Goal: Task Accomplishment & Management: Use online tool/utility

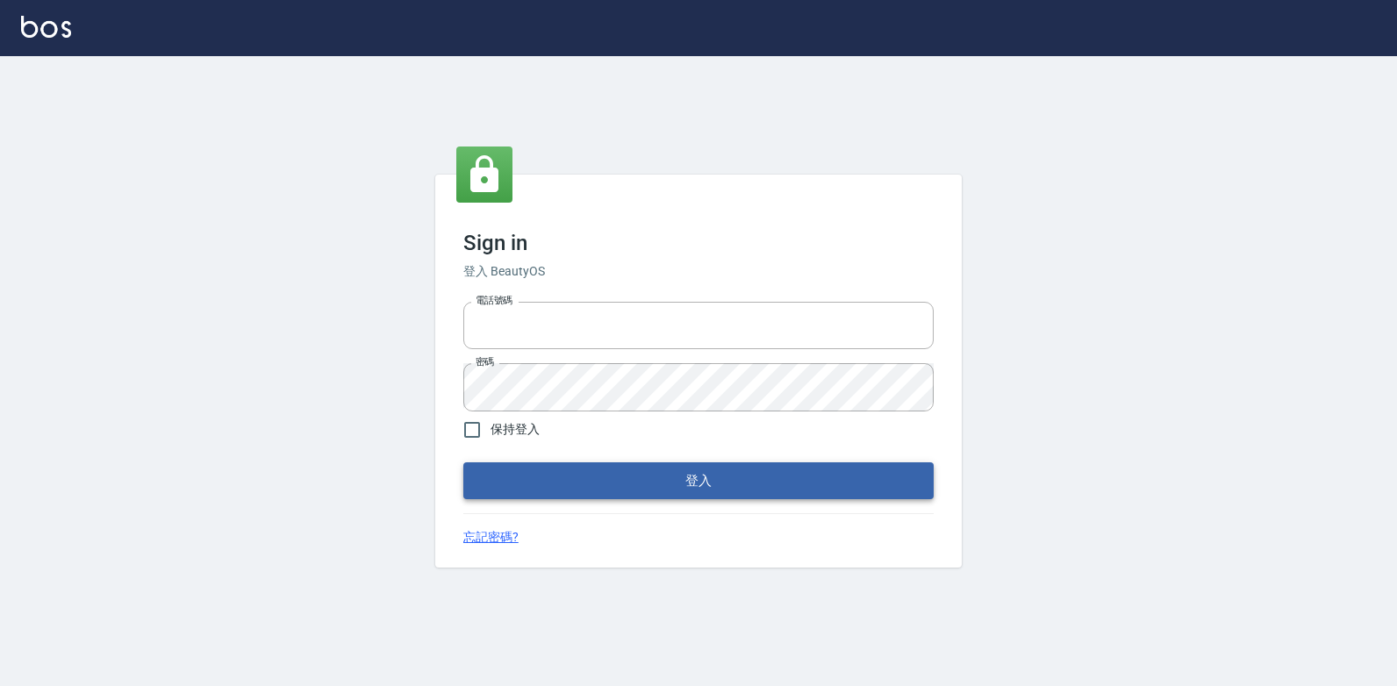
type input "047265856"
click at [637, 476] on button "登入" at bounding box center [698, 480] width 470 height 37
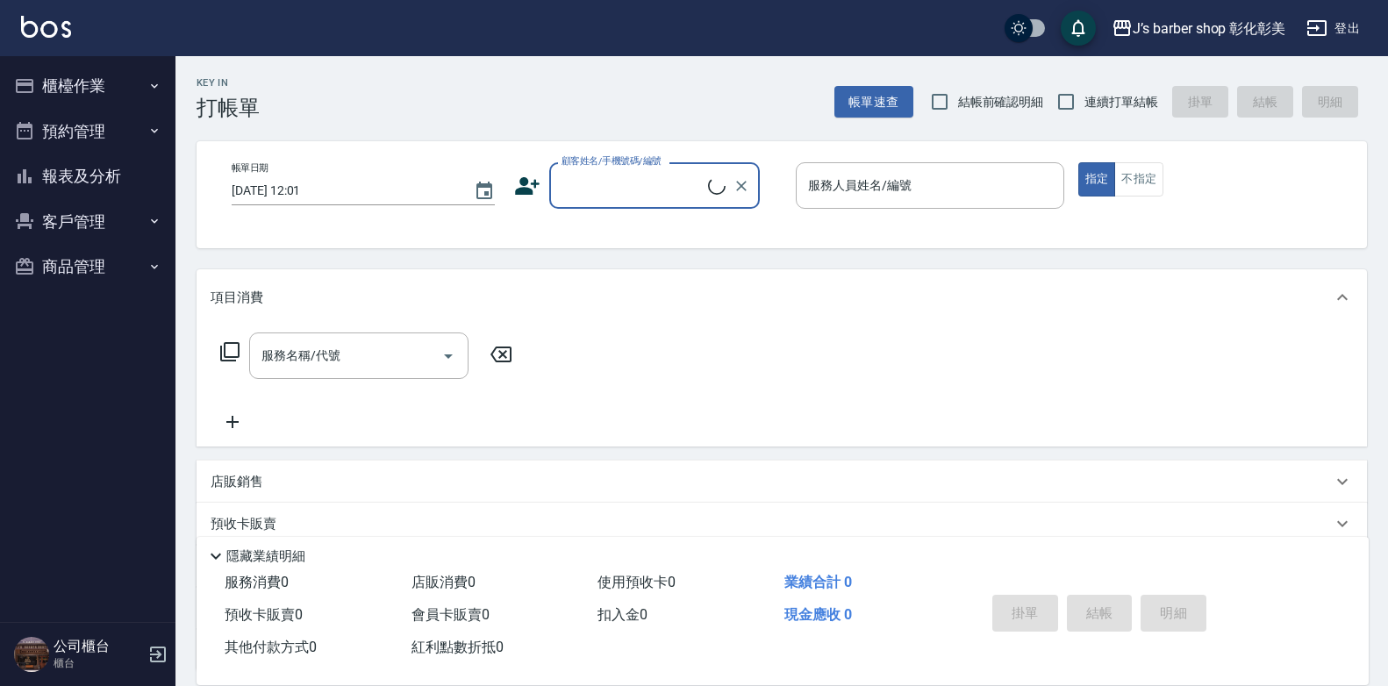
click at [121, 89] on button "櫃檯作業" at bounding box center [87, 86] width 161 height 46
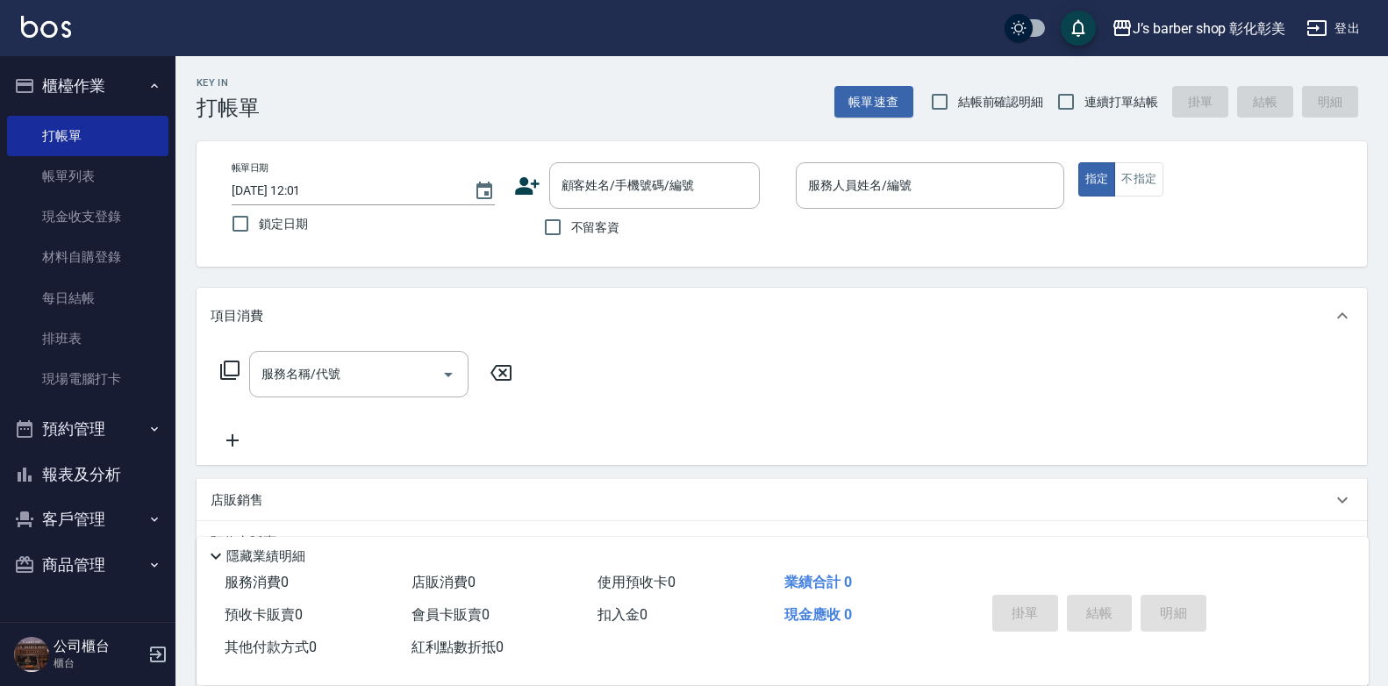
click at [310, 188] on input "[DATE] 12:01" at bounding box center [344, 190] width 225 height 29
click at [632, 169] on div "顧客姓名/手機號碼/編號" at bounding box center [654, 185] width 211 height 47
type input "[DATE] 10:00"
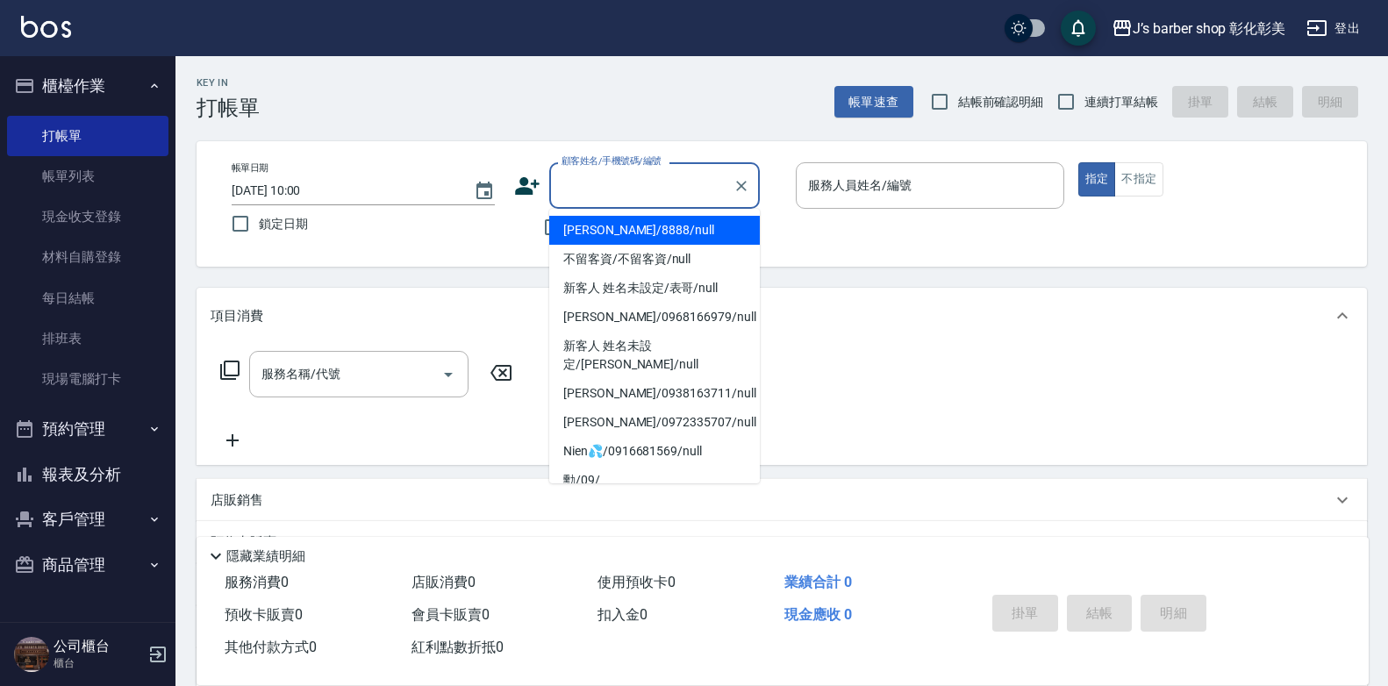
click at [84, 439] on button "預約管理" at bounding box center [87, 429] width 161 height 46
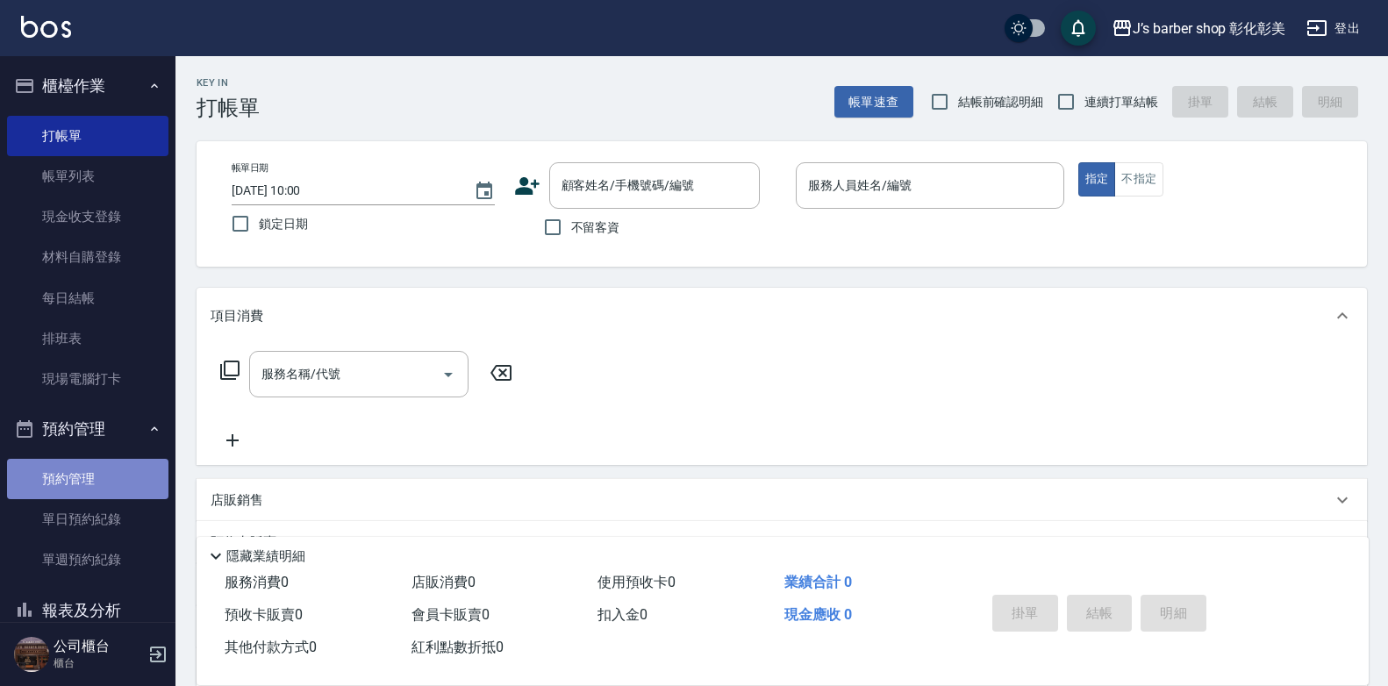
click at [103, 471] on link "預約管理" at bounding box center [87, 479] width 161 height 40
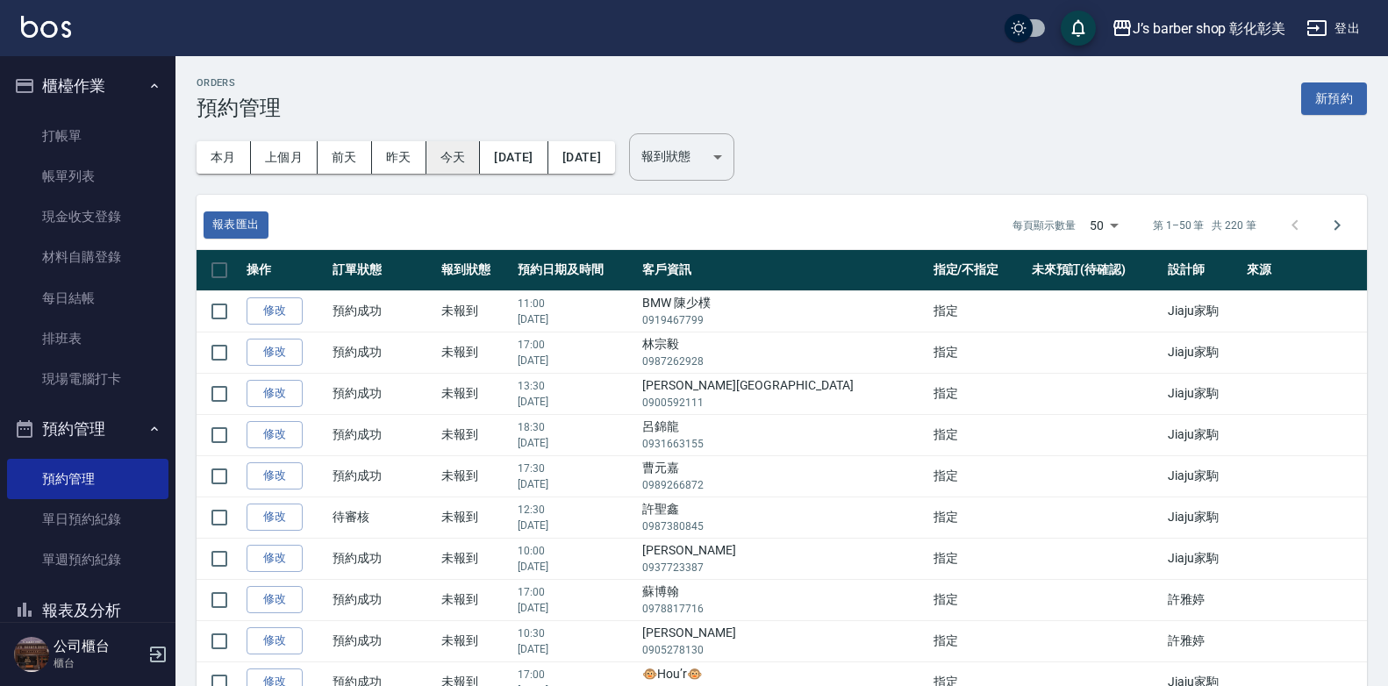
click at [454, 151] on button "今天" at bounding box center [453, 157] width 54 height 32
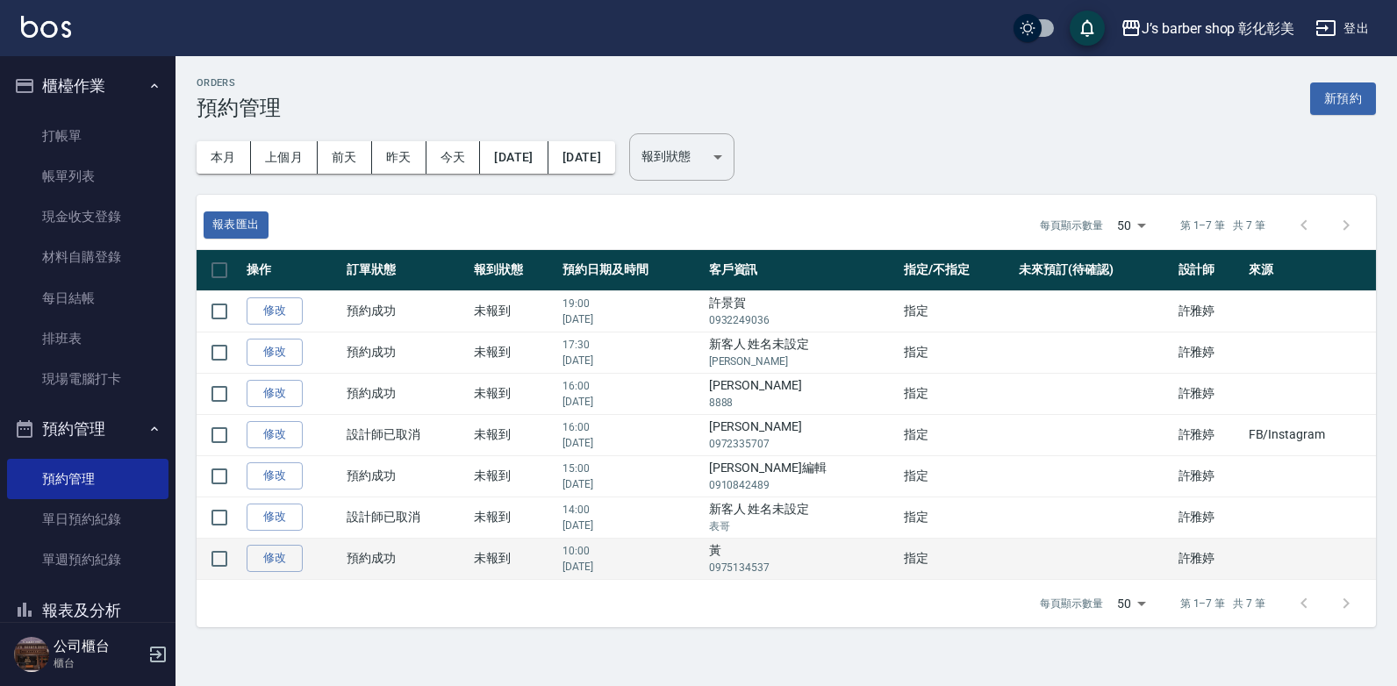
click at [774, 566] on p "0975134537" at bounding box center [802, 568] width 187 height 16
copy p "0975134537"
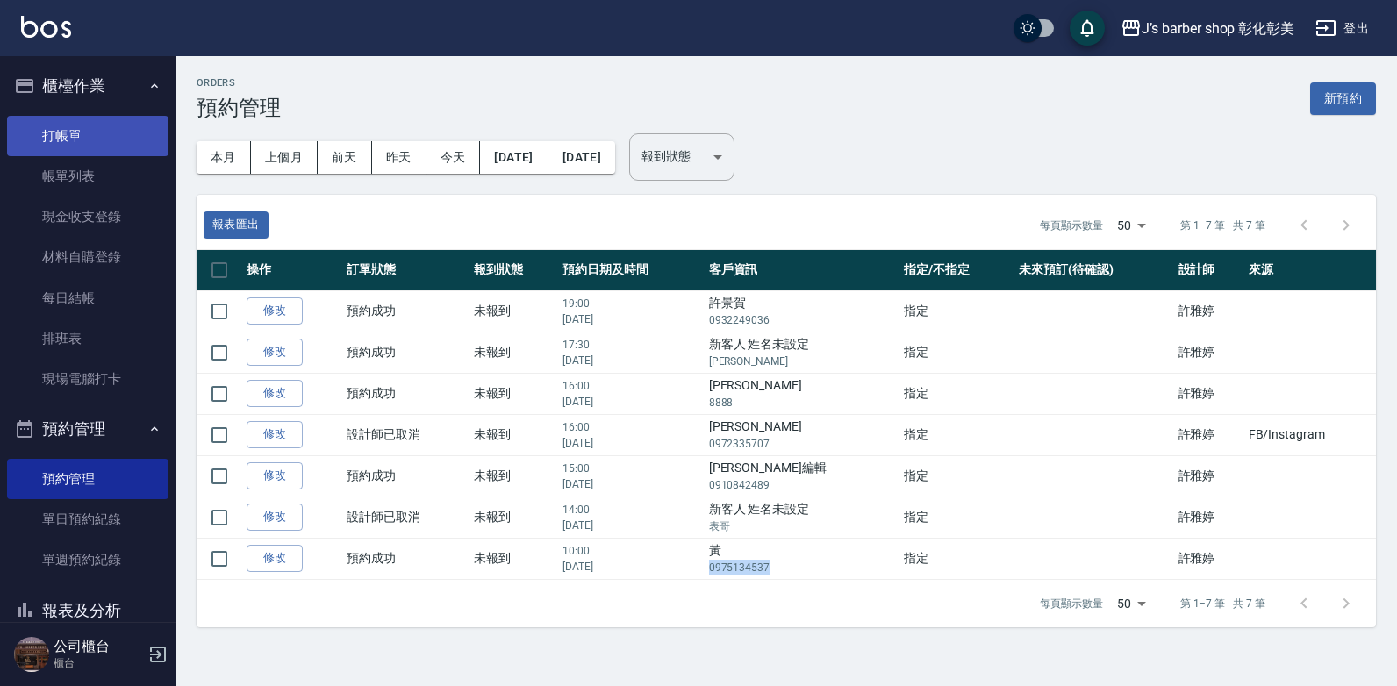
click at [97, 150] on link "打帳單" at bounding box center [87, 136] width 161 height 40
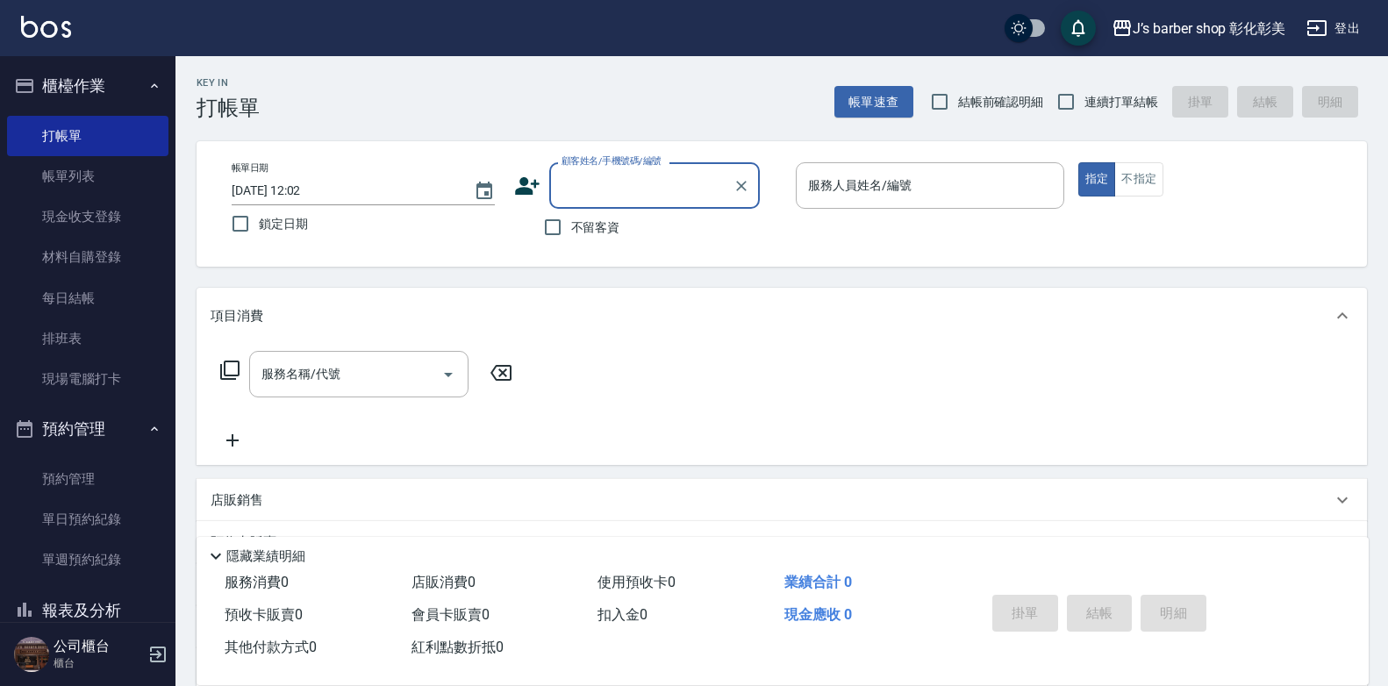
click at [307, 185] on input "[DATE] 12:02" at bounding box center [344, 190] width 225 height 29
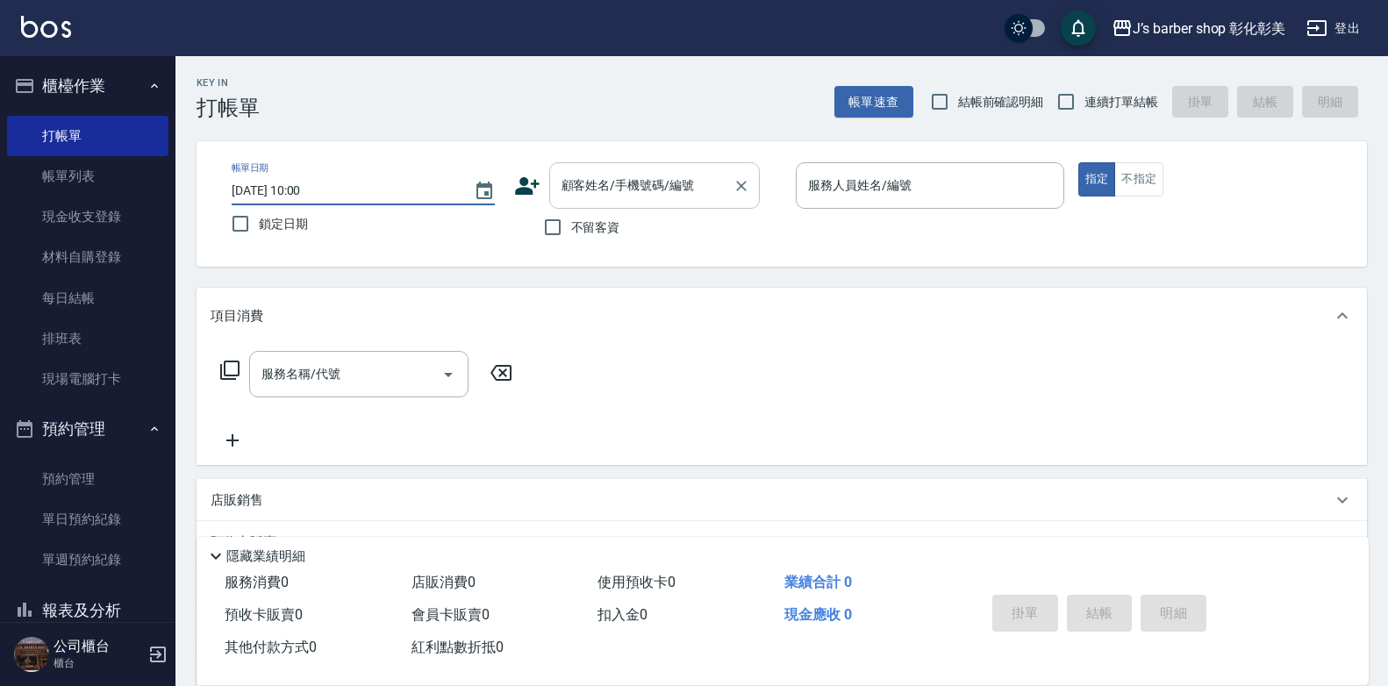
type input "[DATE] 10:00"
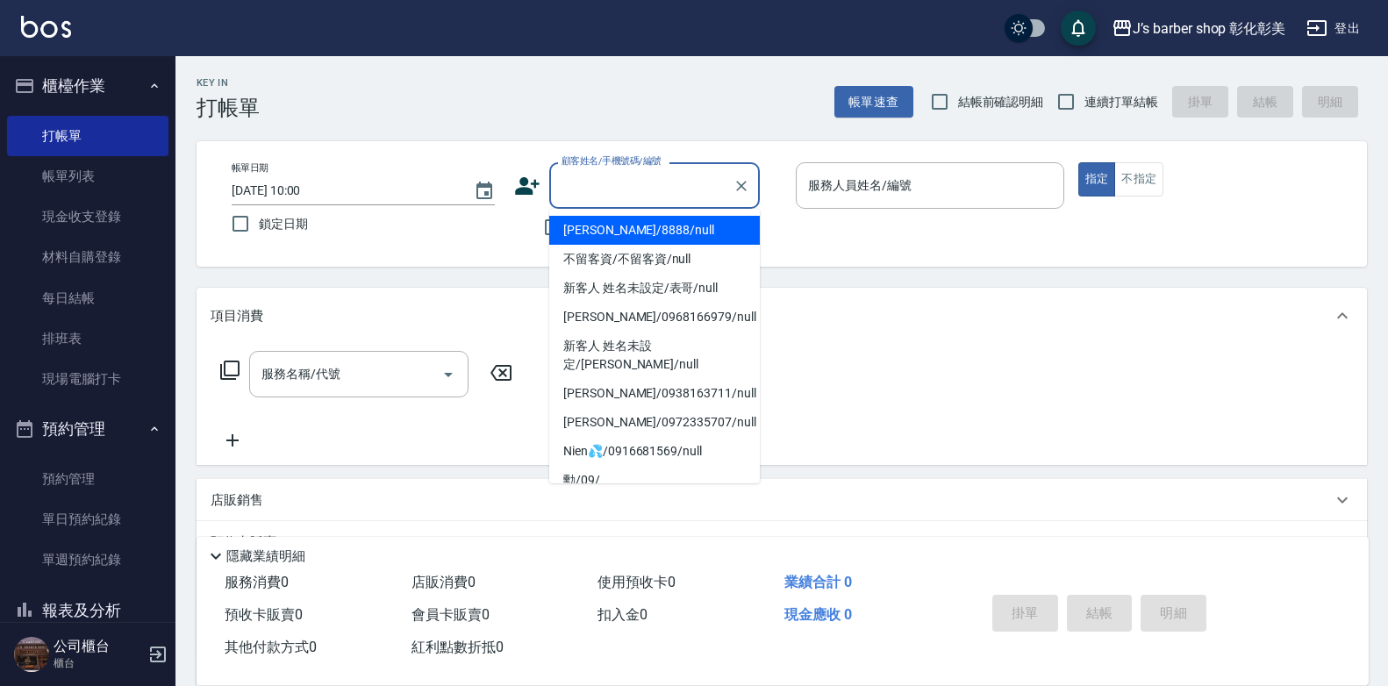
paste input "0975134537"
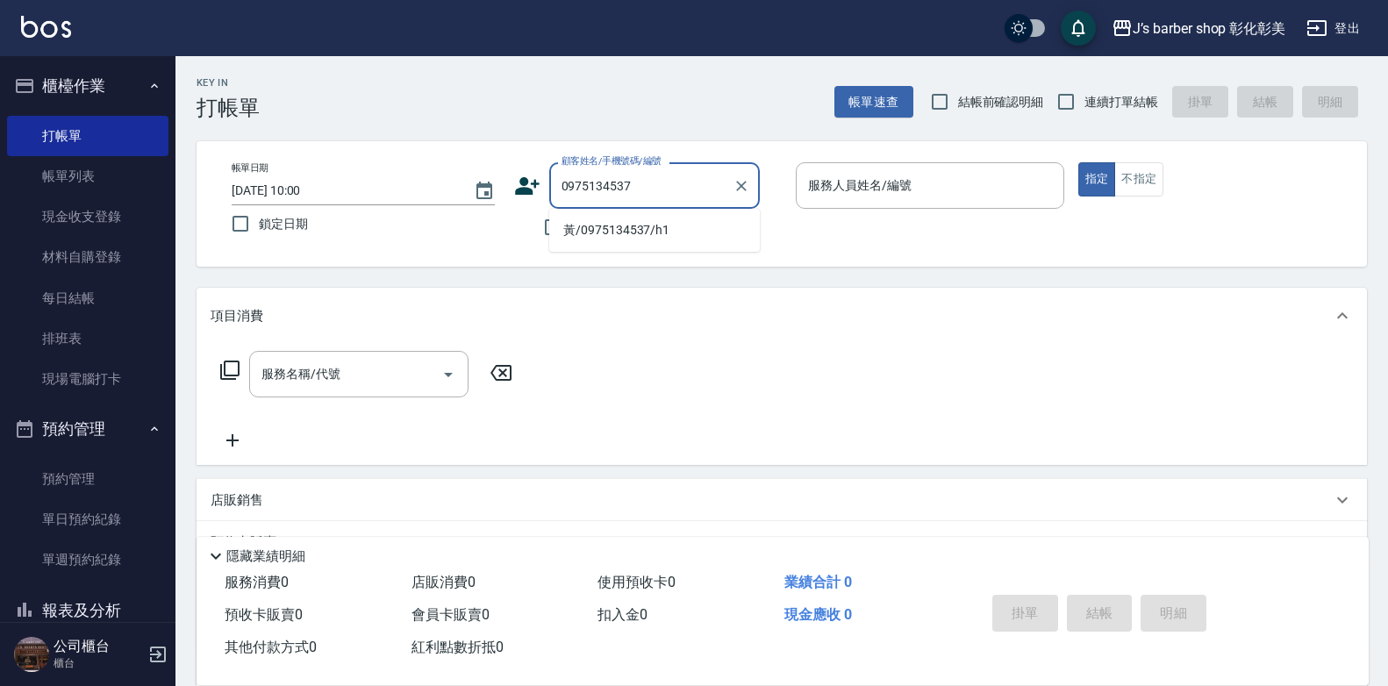
click at [702, 225] on li "黃/0975134537/h1" at bounding box center [654, 230] width 211 height 29
type input "黃/0975134537/h1"
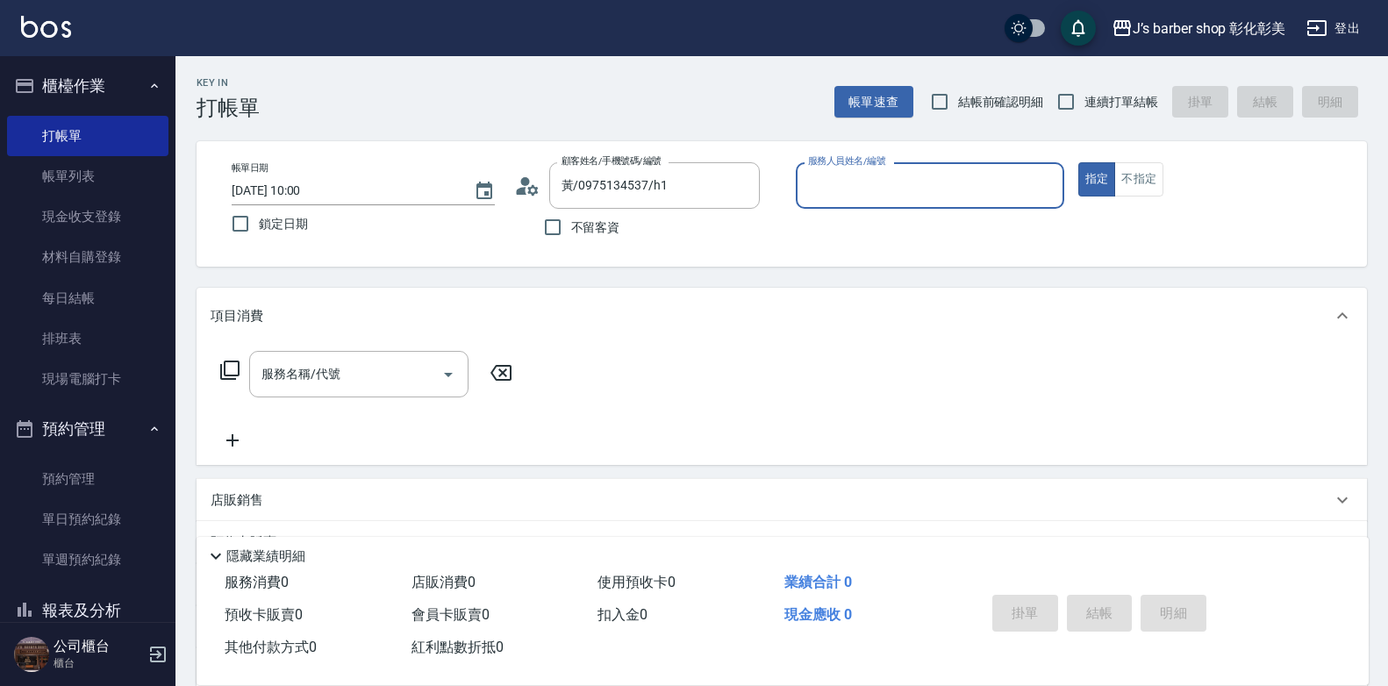
type input "LUNA(無代號)"
click at [269, 369] on div "服務名稱/代號 服務名稱/代號" at bounding box center [358, 374] width 219 height 47
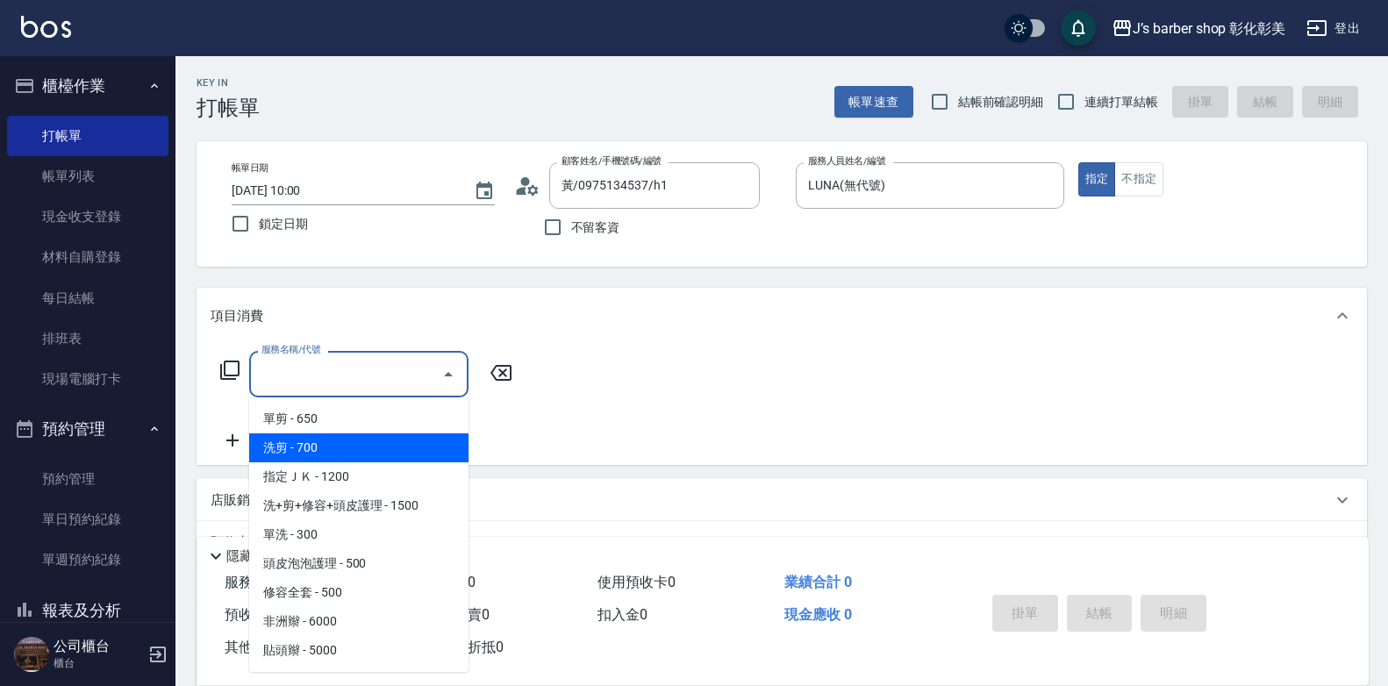
click at [306, 442] on span "洗剪 - 700" at bounding box center [358, 447] width 219 height 29
type input "洗剪(101)"
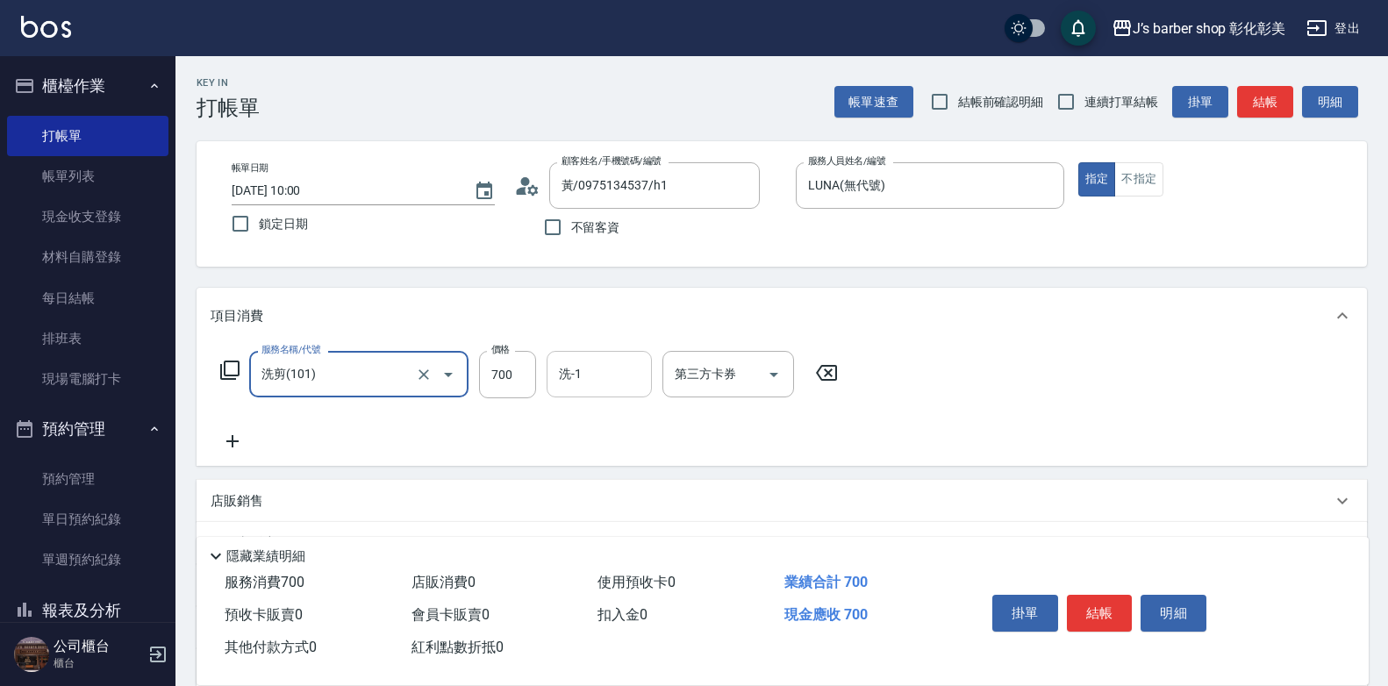
click at [561, 368] on div "洗-1 洗-1" at bounding box center [599, 374] width 105 height 47
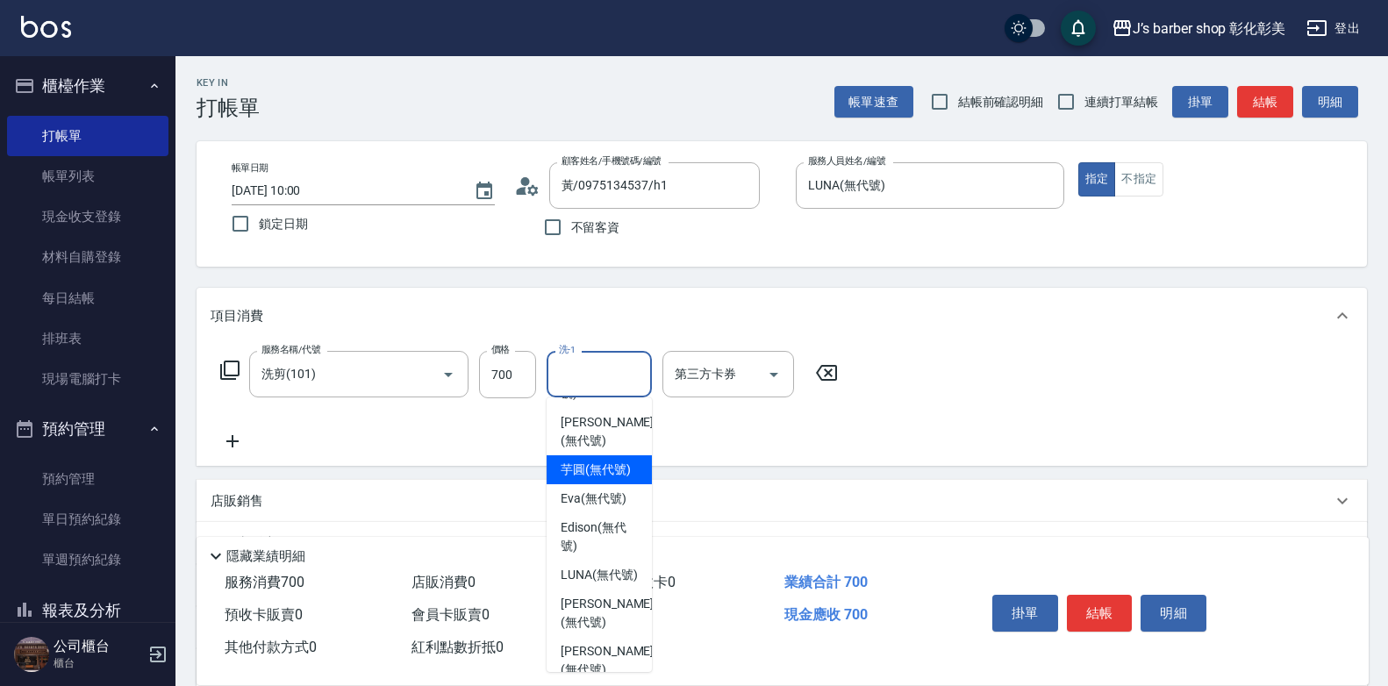
scroll to position [88, 0]
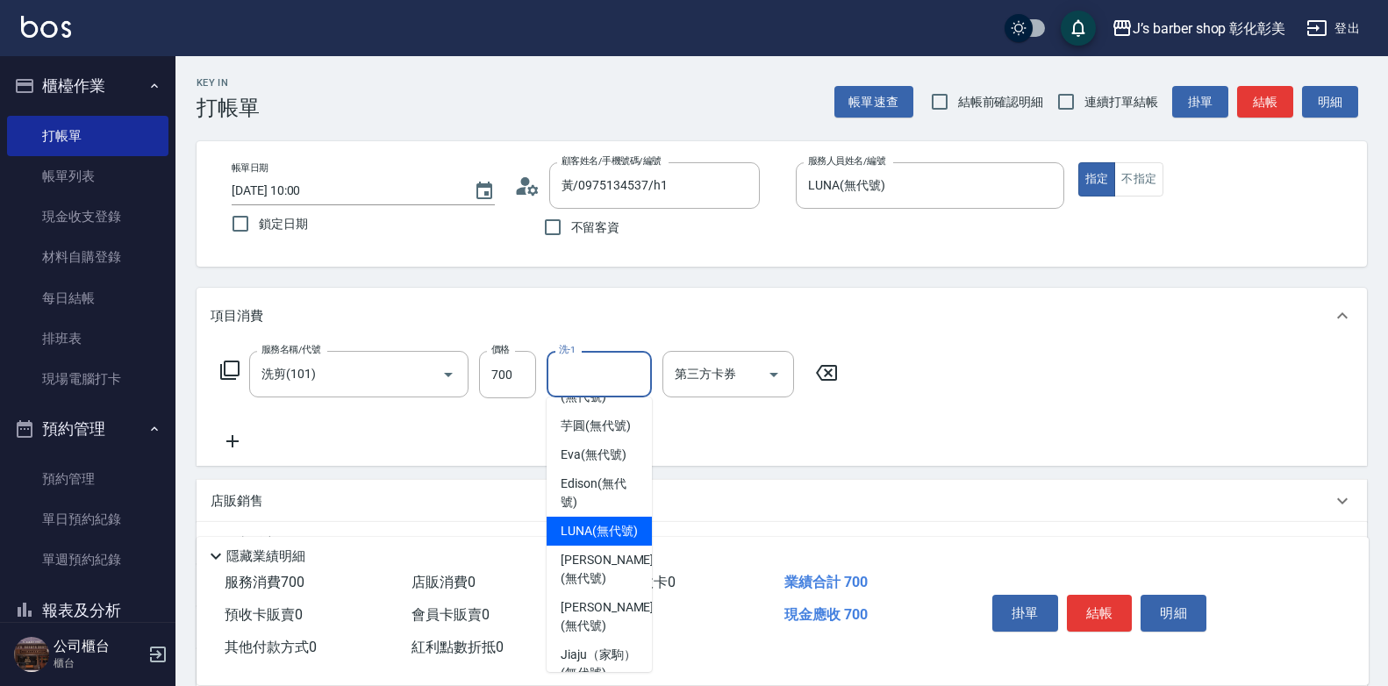
click at [596, 541] on span "LUNA (無代號)" at bounding box center [599, 531] width 77 height 18
type input "LUNA(無代號)"
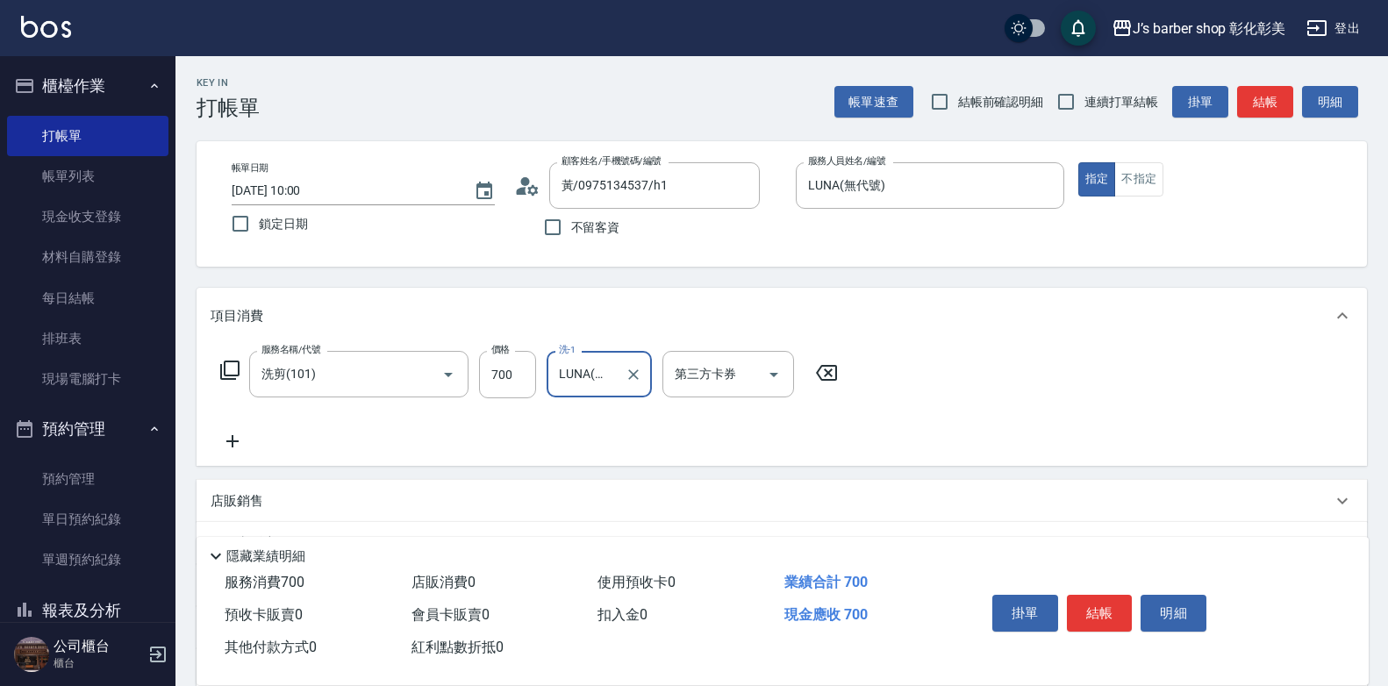
click at [237, 442] on icon at bounding box center [232, 441] width 12 height 12
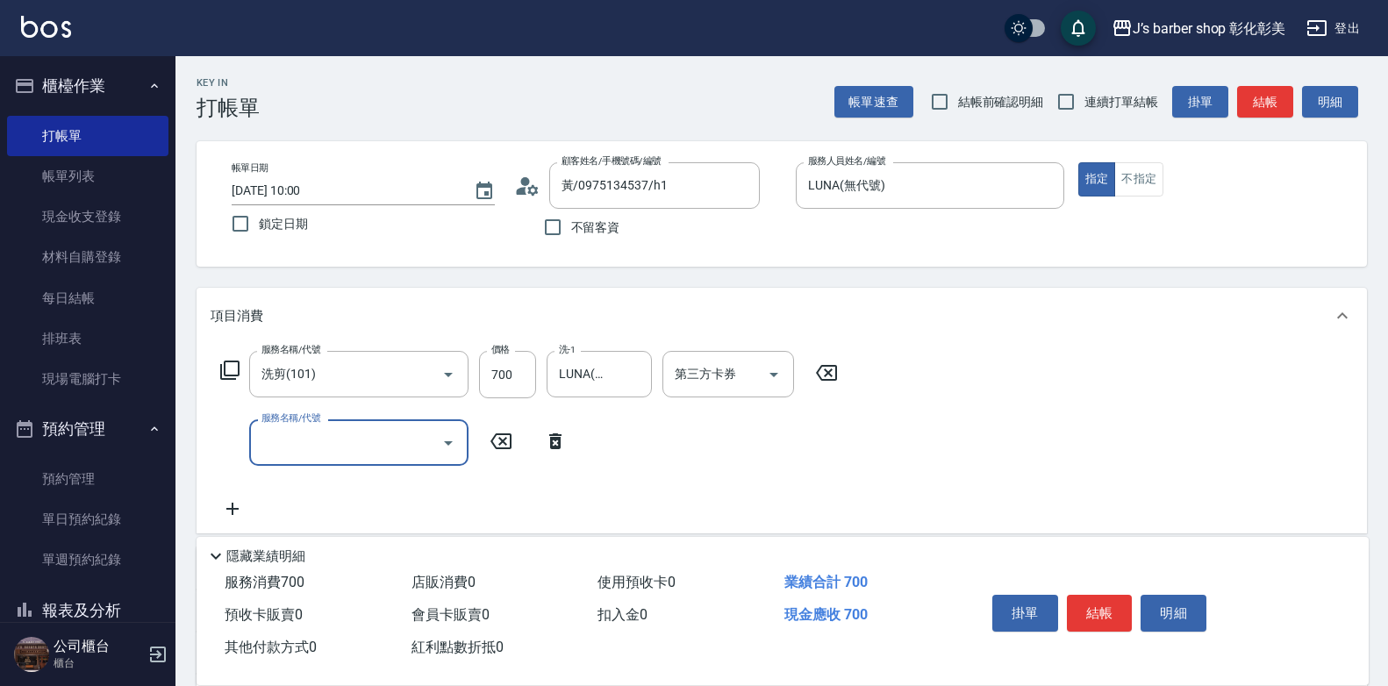
click at [297, 429] on input "服務名稱/代號" at bounding box center [345, 442] width 177 height 31
click at [299, 441] on input "服務名稱/代號" at bounding box center [345, 442] width 177 height 31
click at [299, 440] on input "服務名稱/代號" at bounding box center [345, 442] width 177 height 31
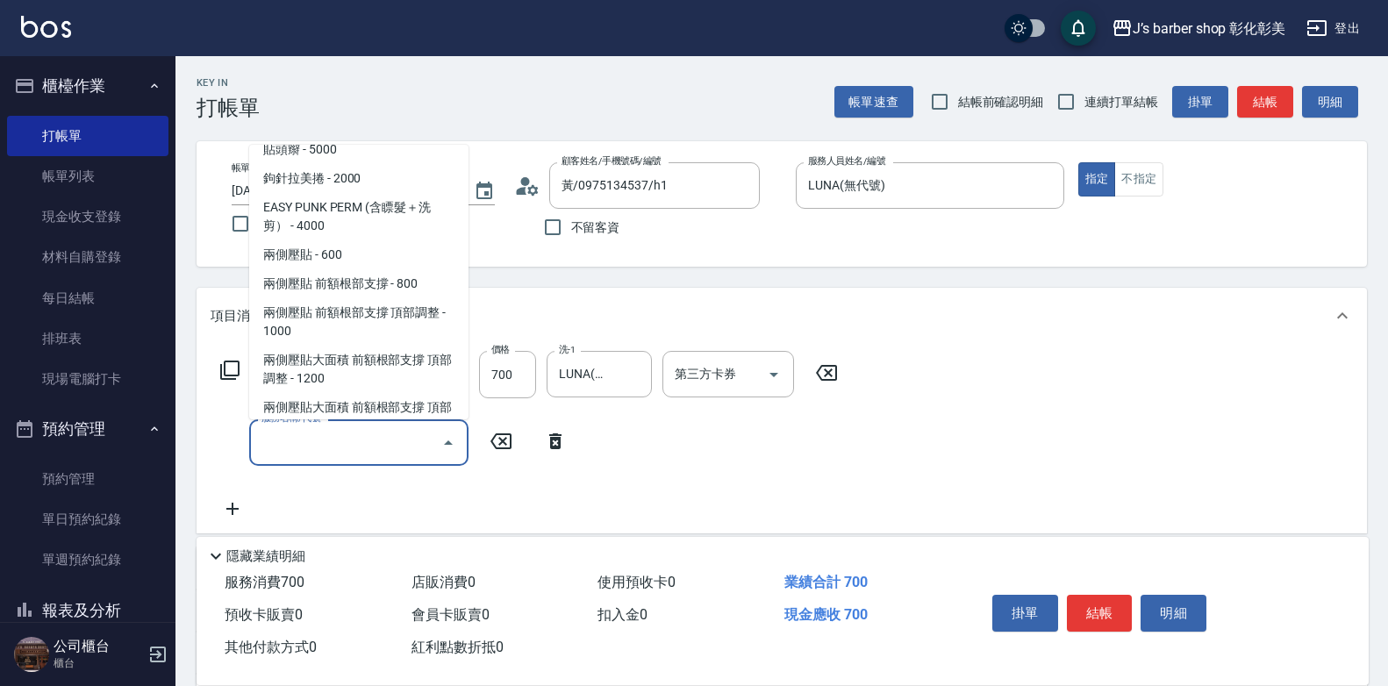
scroll to position [234, 0]
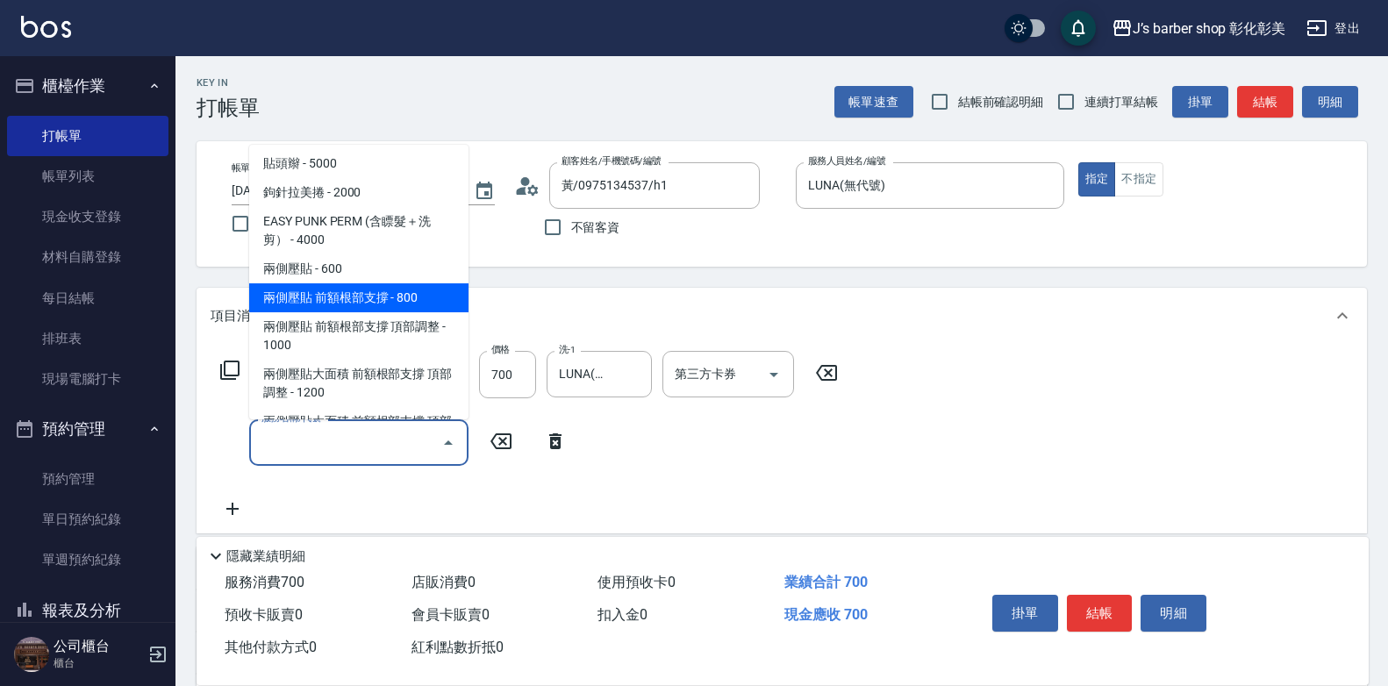
click at [311, 302] on span "兩側壓貼 前額根部支撐 - 800" at bounding box center [358, 297] width 219 height 29
type input "兩側壓貼 前額根部支撐(Gp1)"
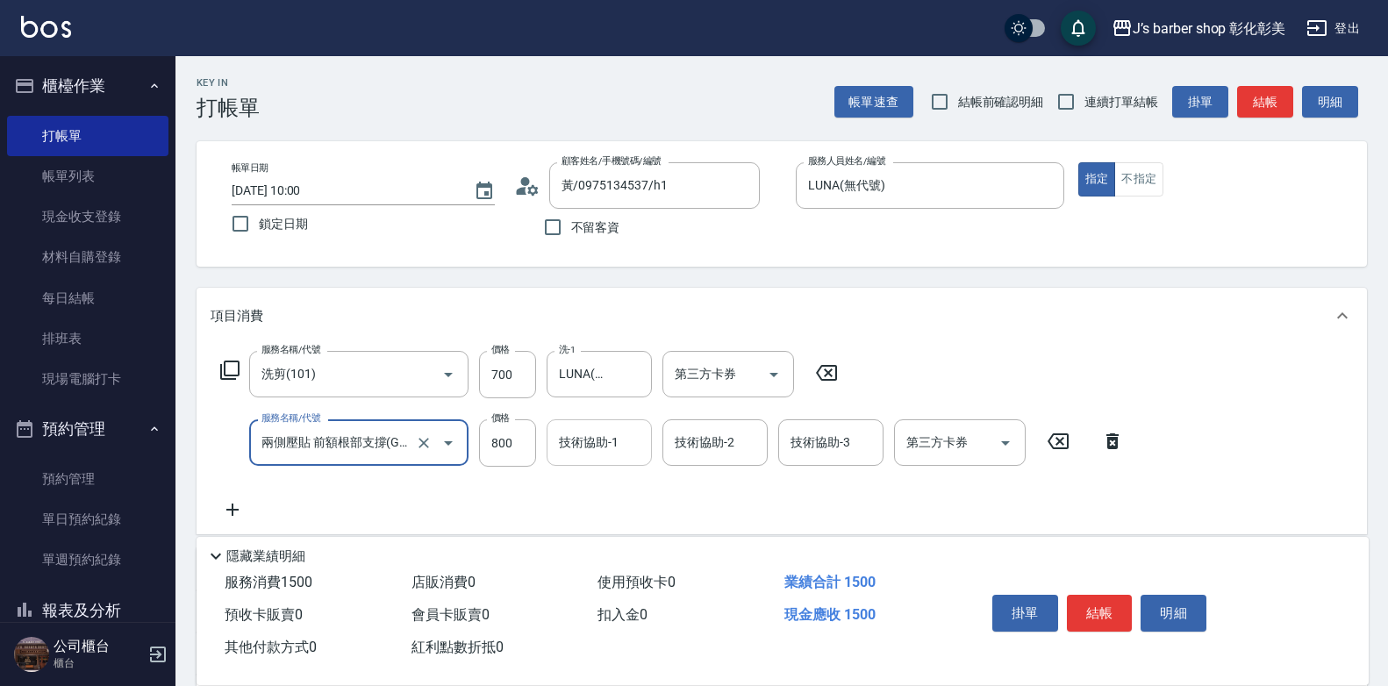
click at [608, 448] on div "技術協助-1 技術協助-1" at bounding box center [599, 442] width 105 height 47
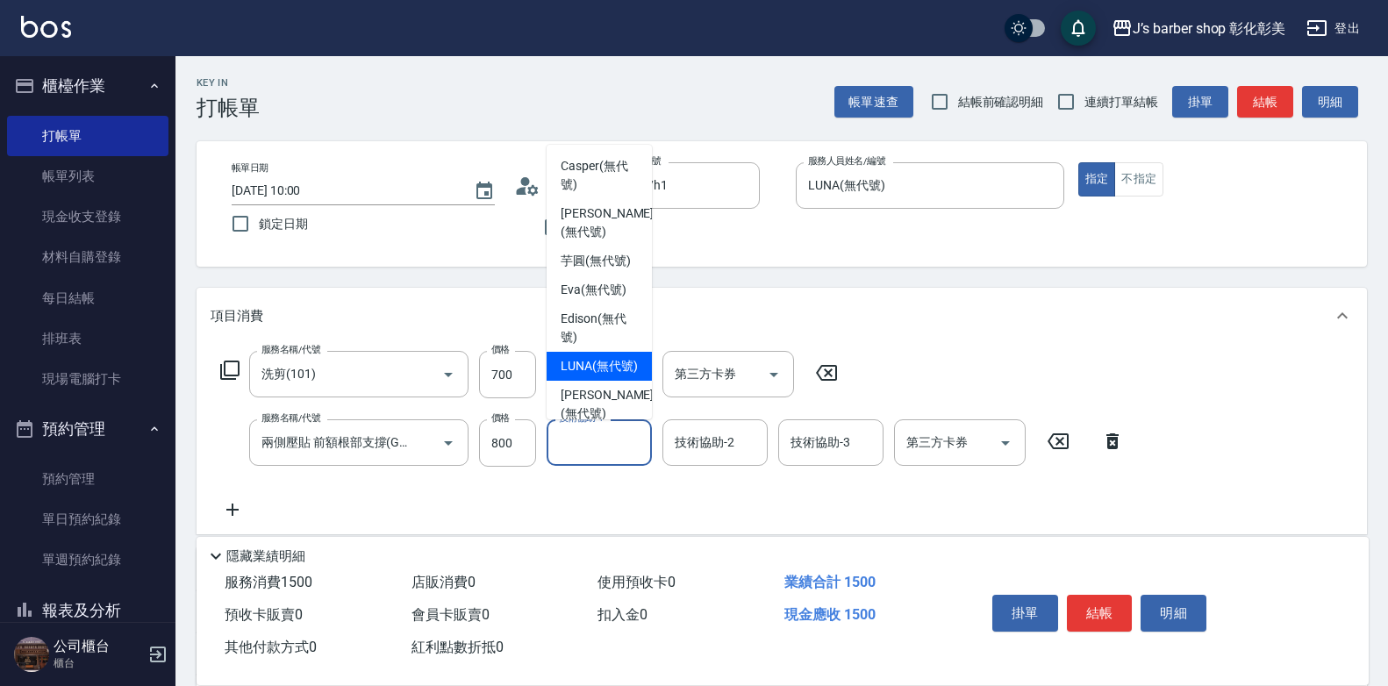
click at [598, 376] on span "LUNA (無代號)" at bounding box center [599, 366] width 77 height 18
type input "LUNA(無代號)"
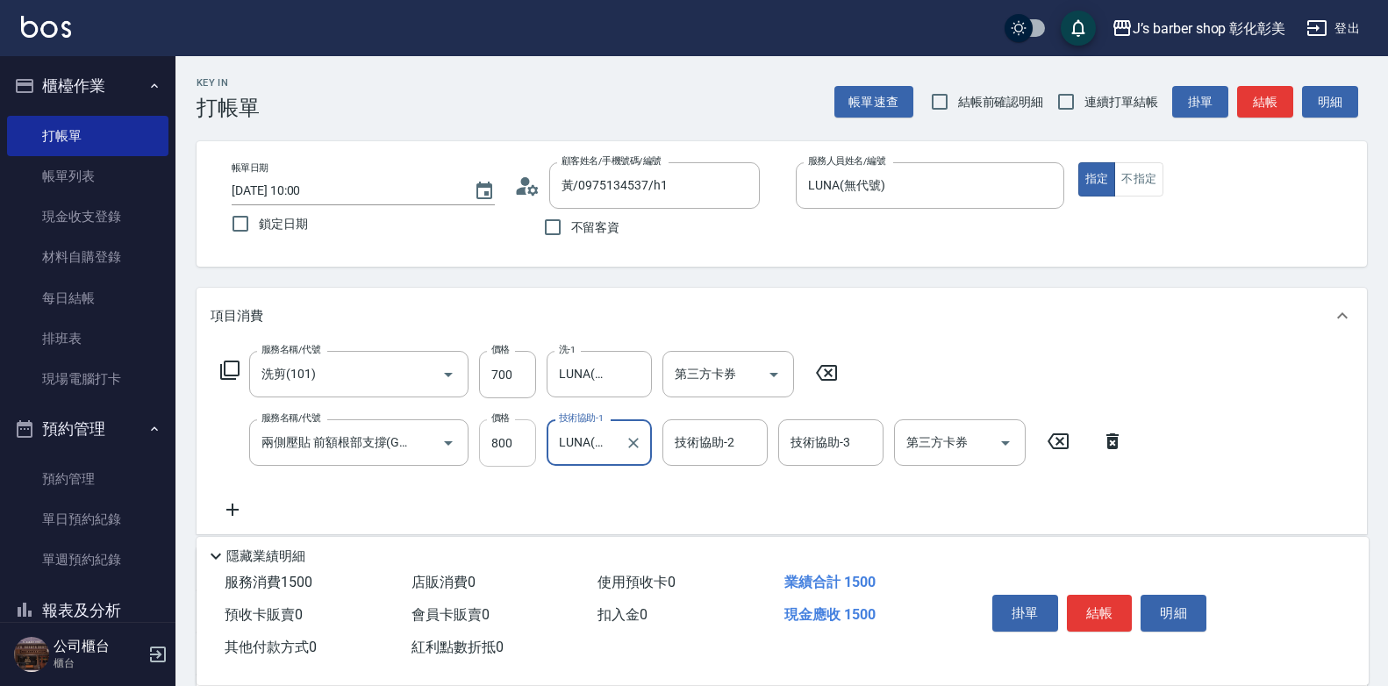
click at [509, 441] on input "800" at bounding box center [507, 442] width 57 height 47
type input "600"
click at [409, 443] on input "兩側壓貼 前額根部支撐(Gp1)" at bounding box center [334, 442] width 154 height 31
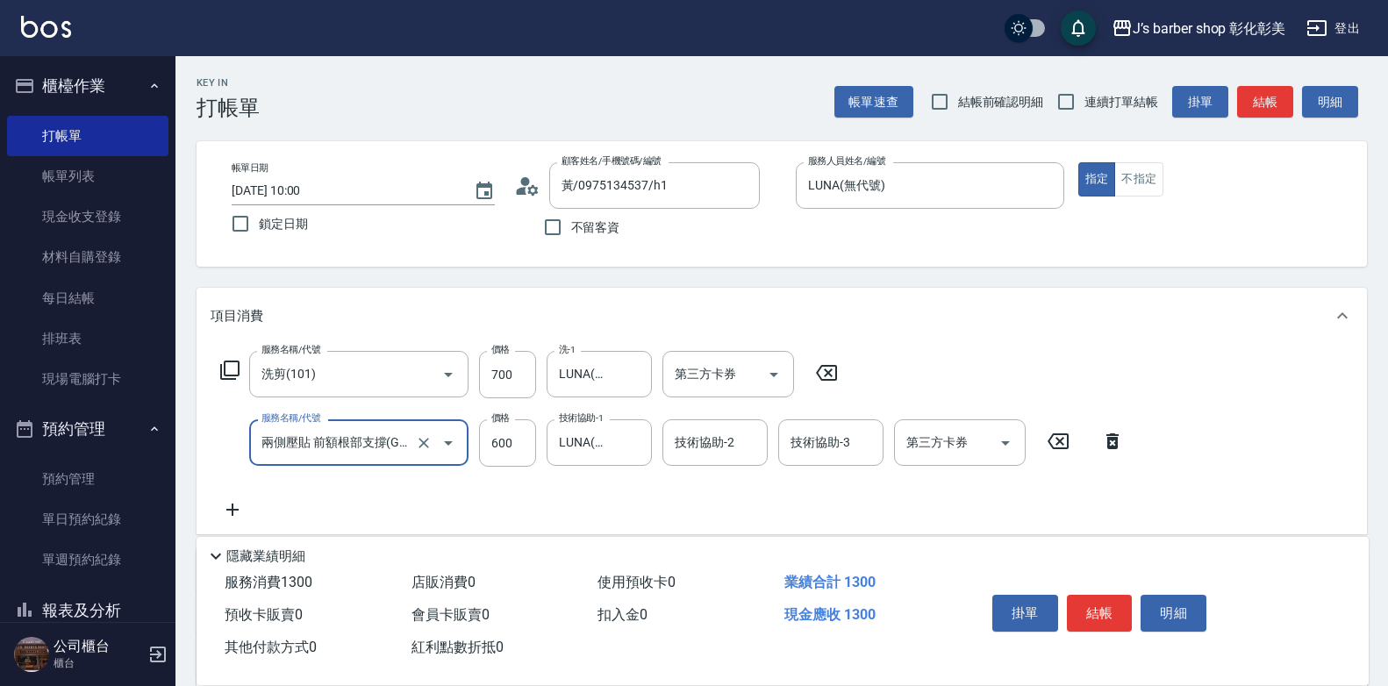
scroll to position [0, 10]
click at [428, 447] on icon "Clear" at bounding box center [424, 443] width 11 height 11
click at [459, 440] on button "Open" at bounding box center [448, 443] width 28 height 28
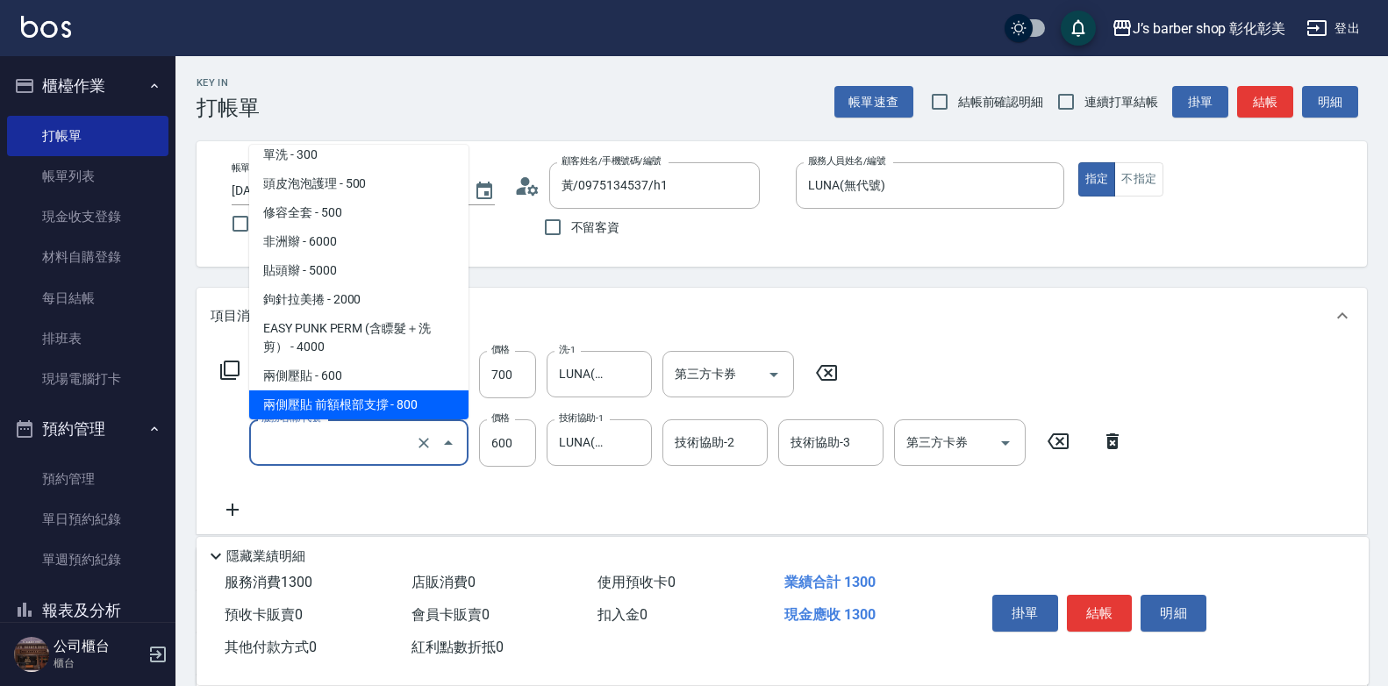
scroll to position [215, 0]
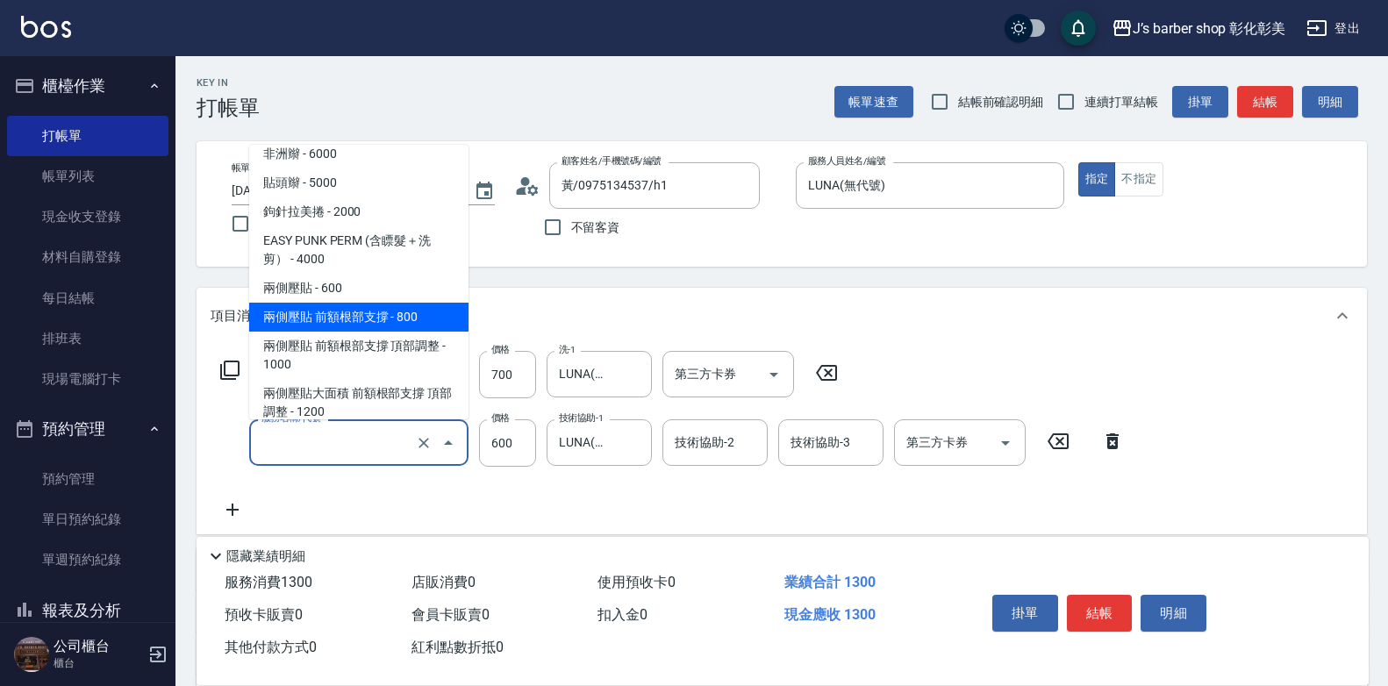
click at [317, 316] on span "兩側壓貼 前額根部支撐 - 800" at bounding box center [358, 317] width 219 height 29
type input "兩側壓貼 前額根部支撐(Gp1)"
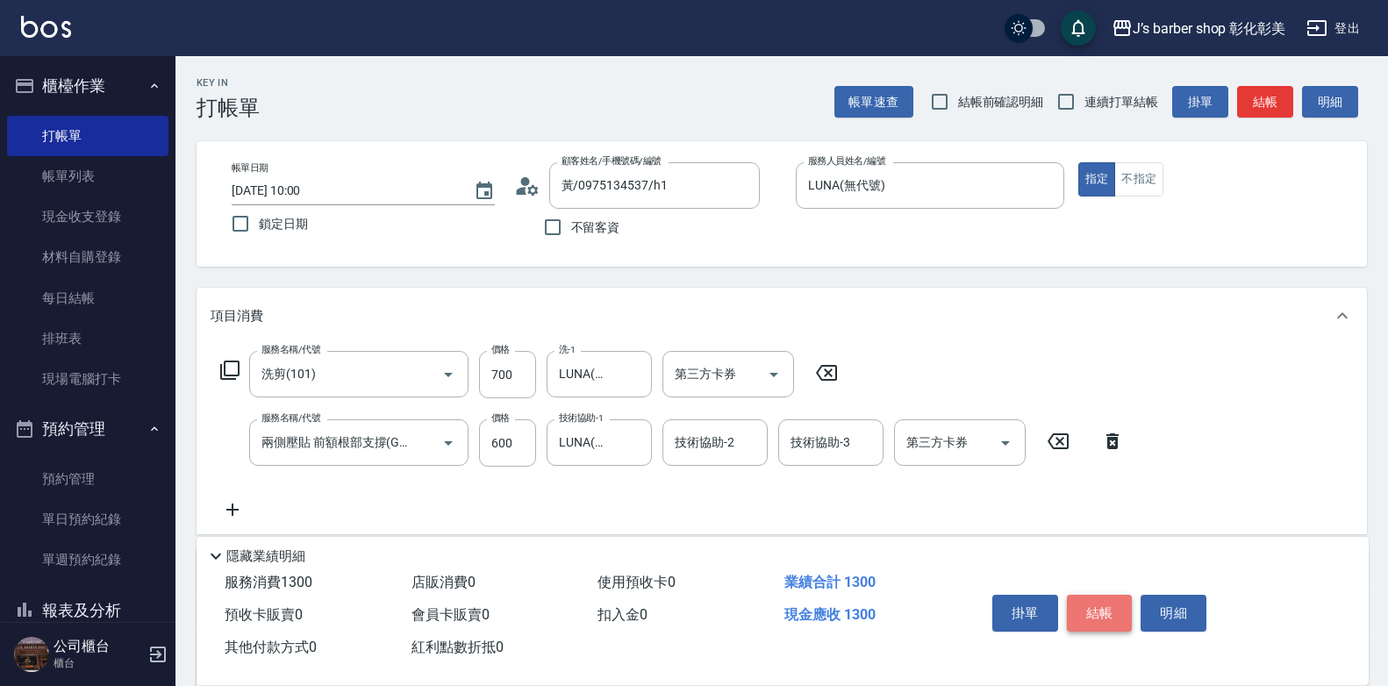
click at [1082, 603] on button "結帳" at bounding box center [1100, 613] width 66 height 37
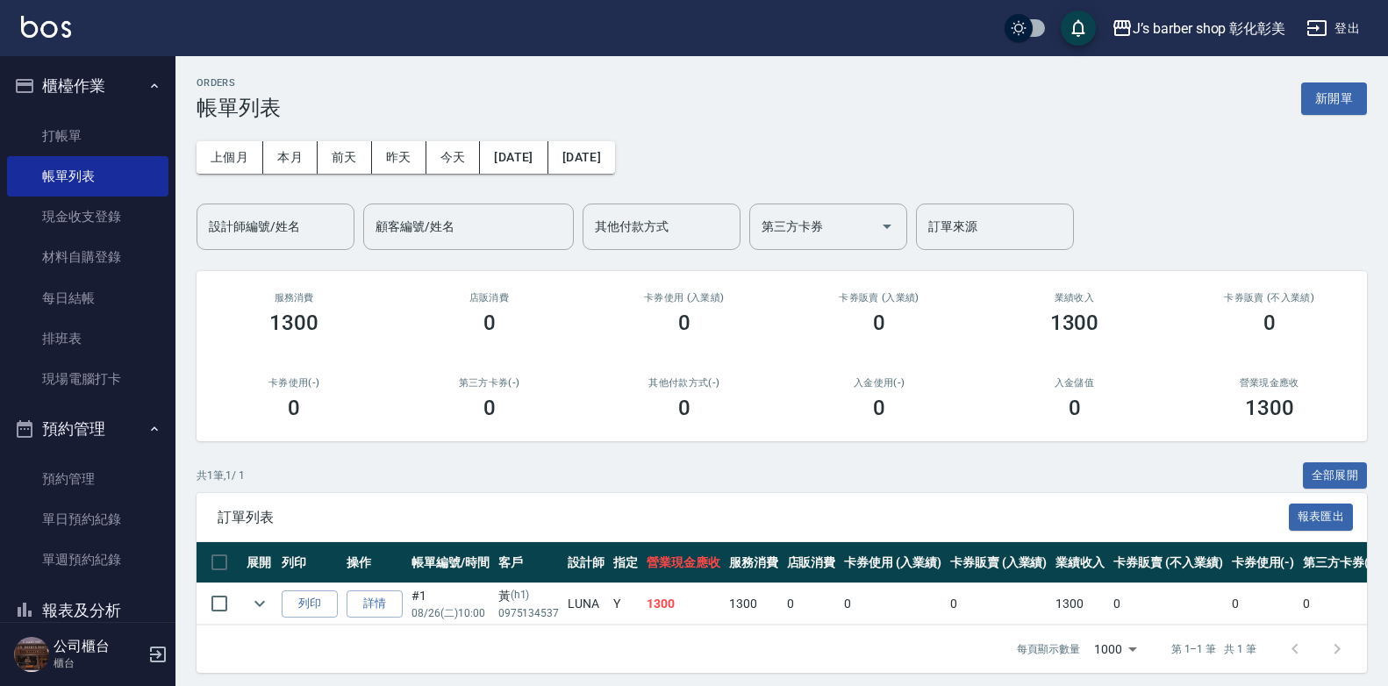
click at [358, 597] on link "詳情" at bounding box center [375, 604] width 56 height 27
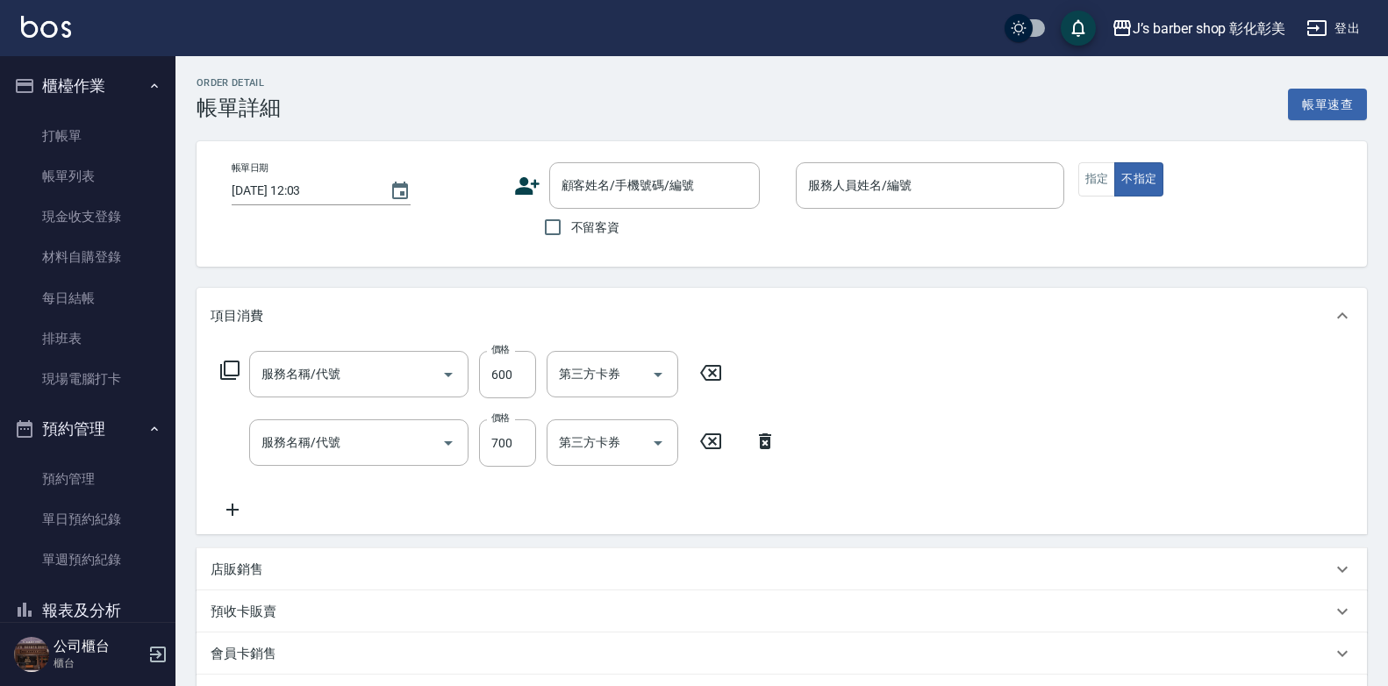
type input "[DATE] 10:00"
type input "LUNA(無代號)"
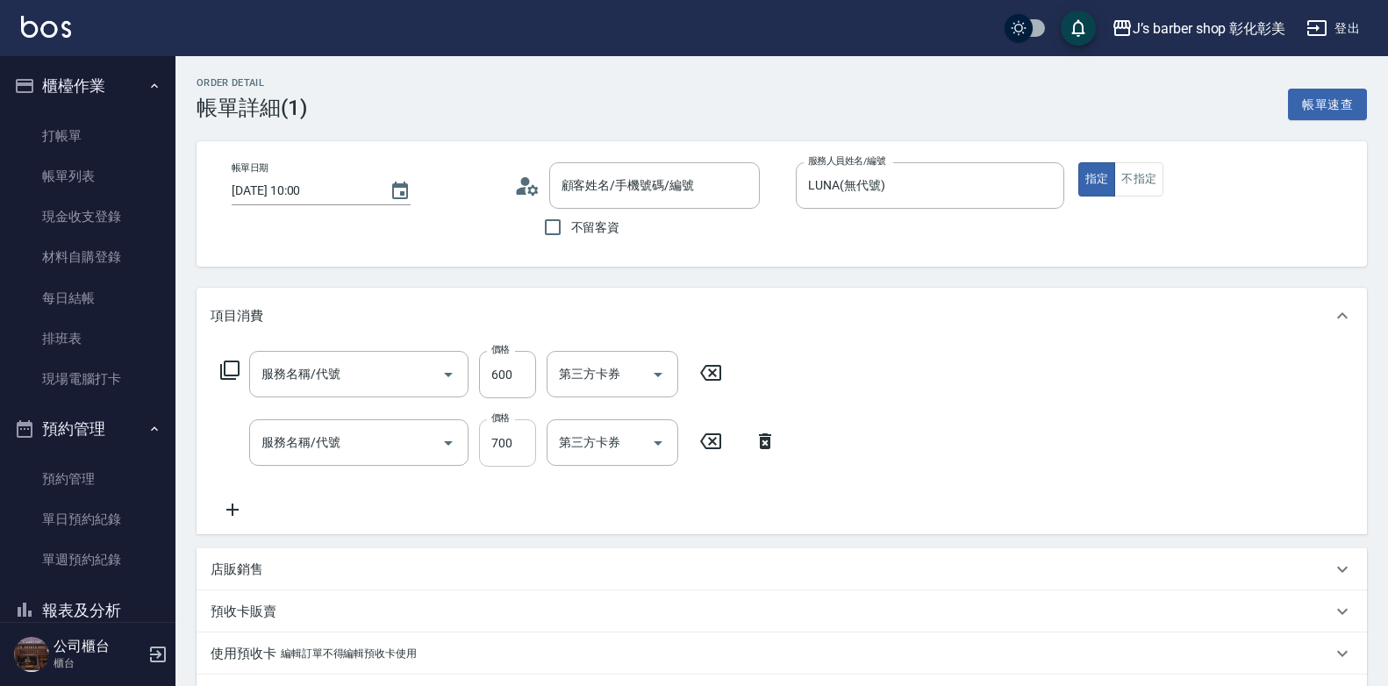
type input "兩側壓貼 前額根部支撐(Gp1)"
type input "洗剪(101)"
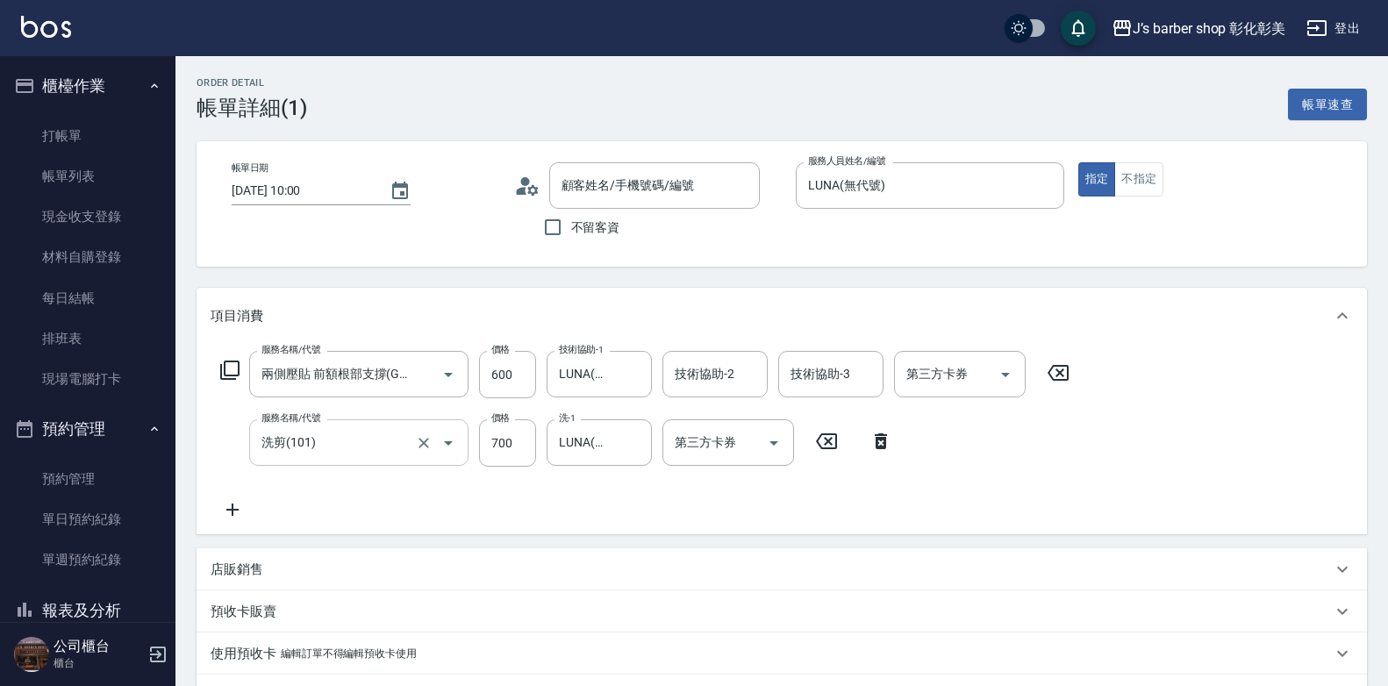
type input "黃/0975134537/h1"
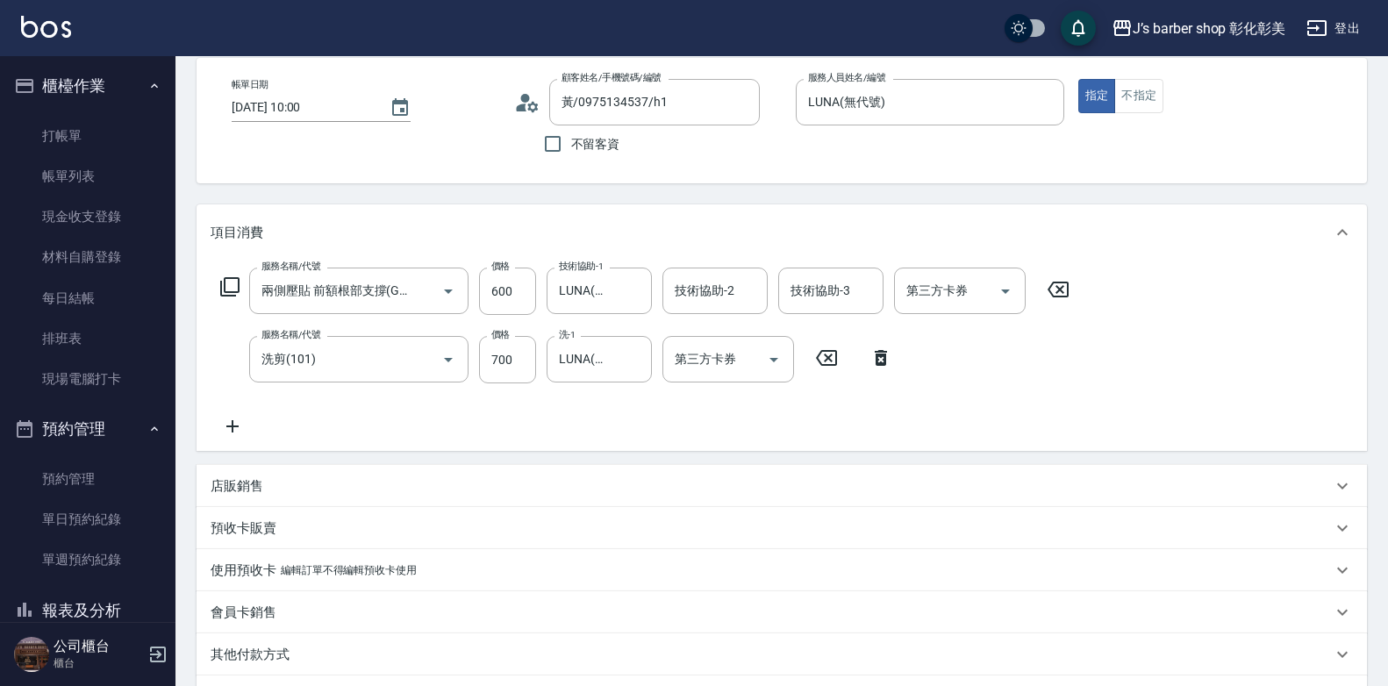
scroll to position [176, 0]
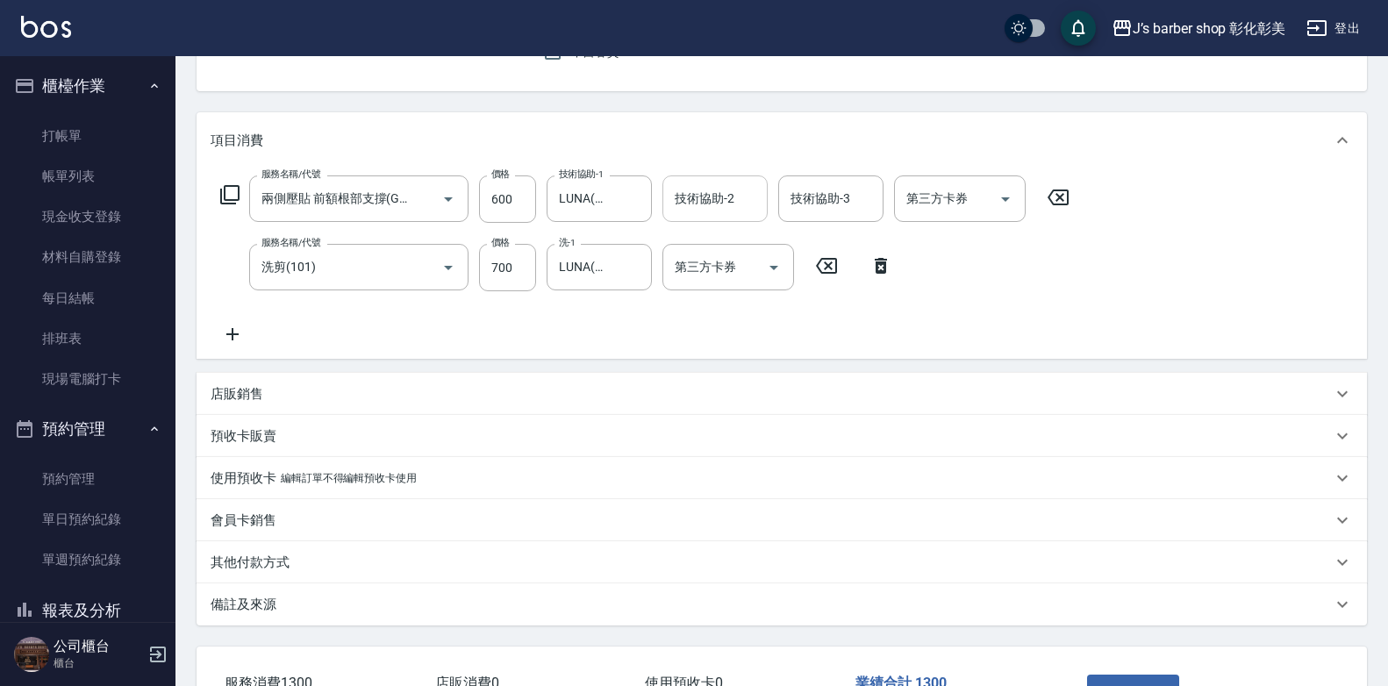
click at [700, 214] on input "技術協助-2" at bounding box center [715, 198] width 90 height 31
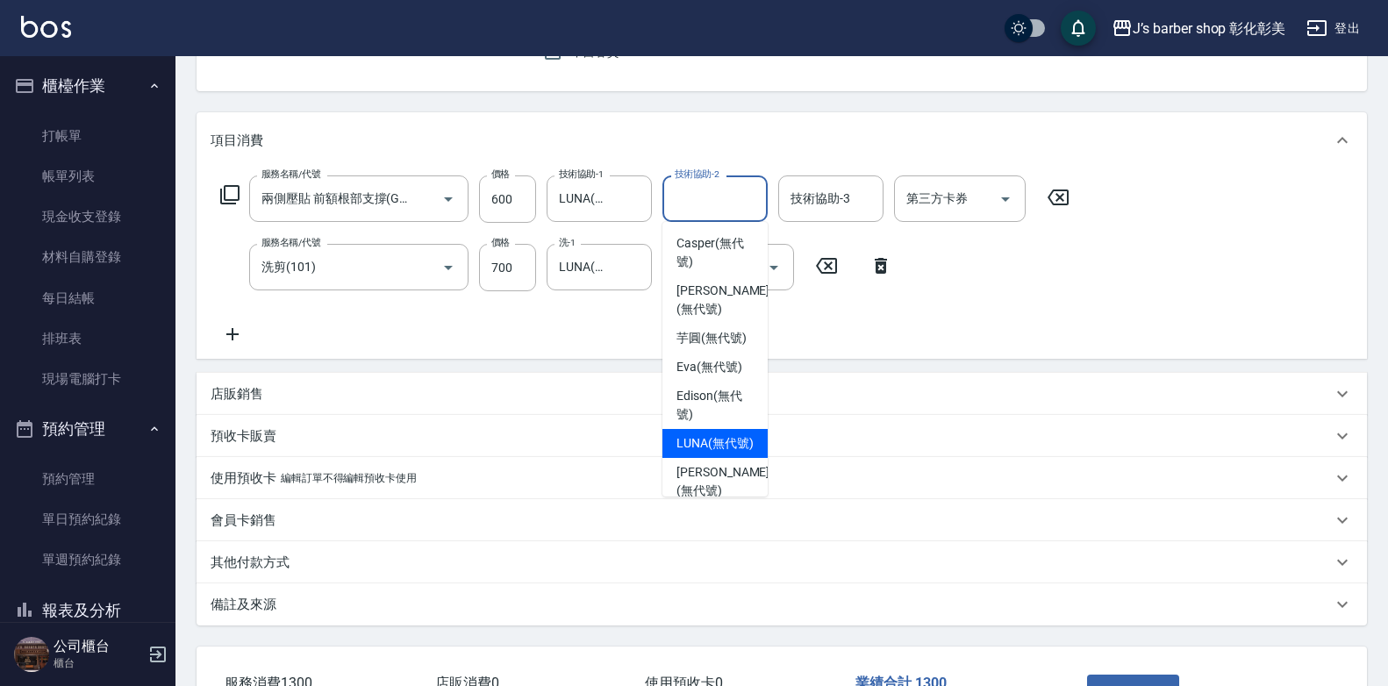
click at [699, 453] on span "LUNA (無代號)" at bounding box center [715, 443] width 77 height 18
type input "LUNA(無代號)"
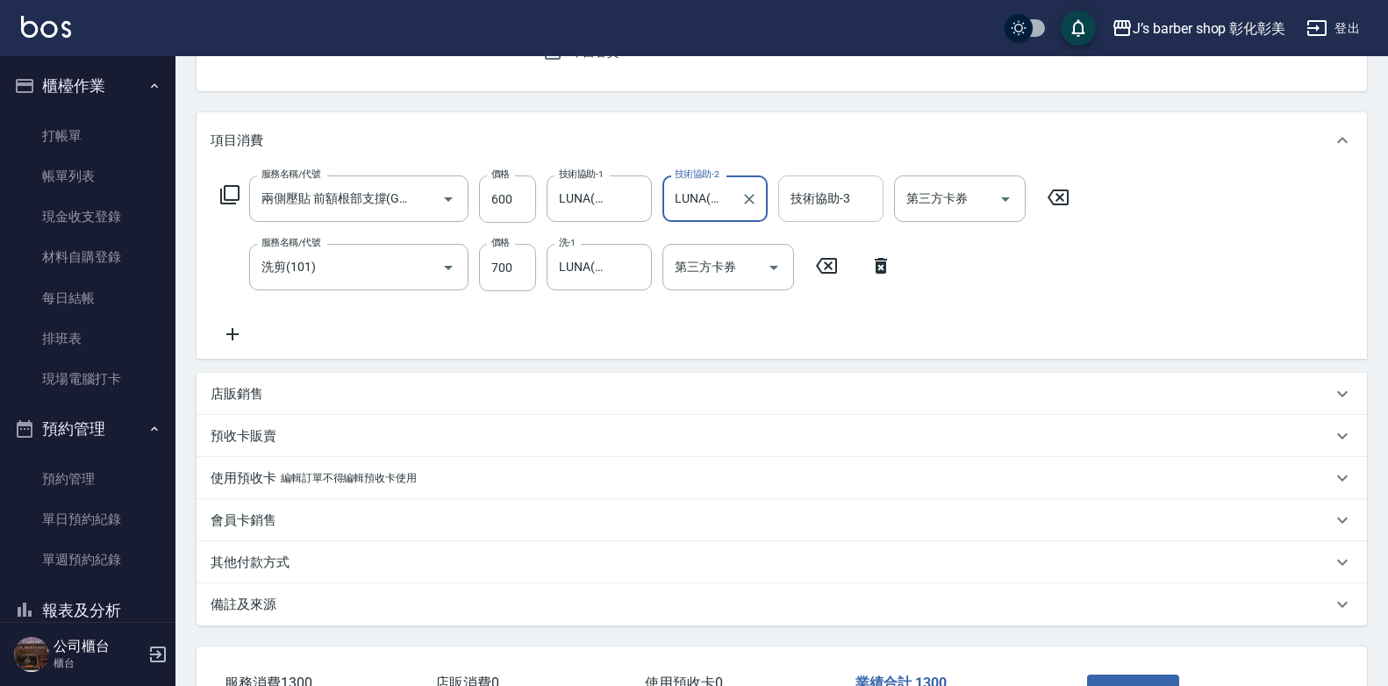
click at [821, 189] on input "技術協助-3" at bounding box center [831, 198] width 90 height 31
click at [821, 190] on label "技術協助-3" at bounding box center [821, 199] width 60 height 18
click at [821, 189] on input "技術協助-3" at bounding box center [831, 198] width 90 height 31
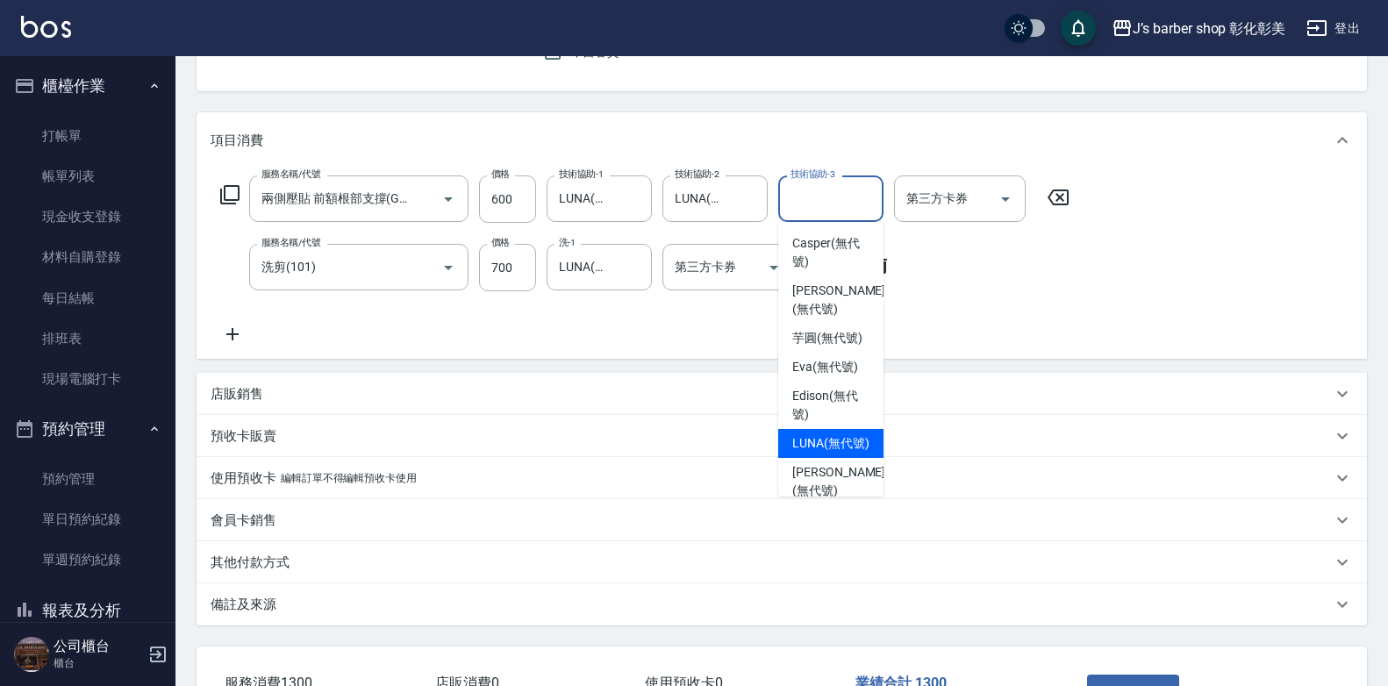
click at [835, 453] on span "LUNA (無代號)" at bounding box center [830, 443] width 77 height 18
type input "LUNA(無代號)"
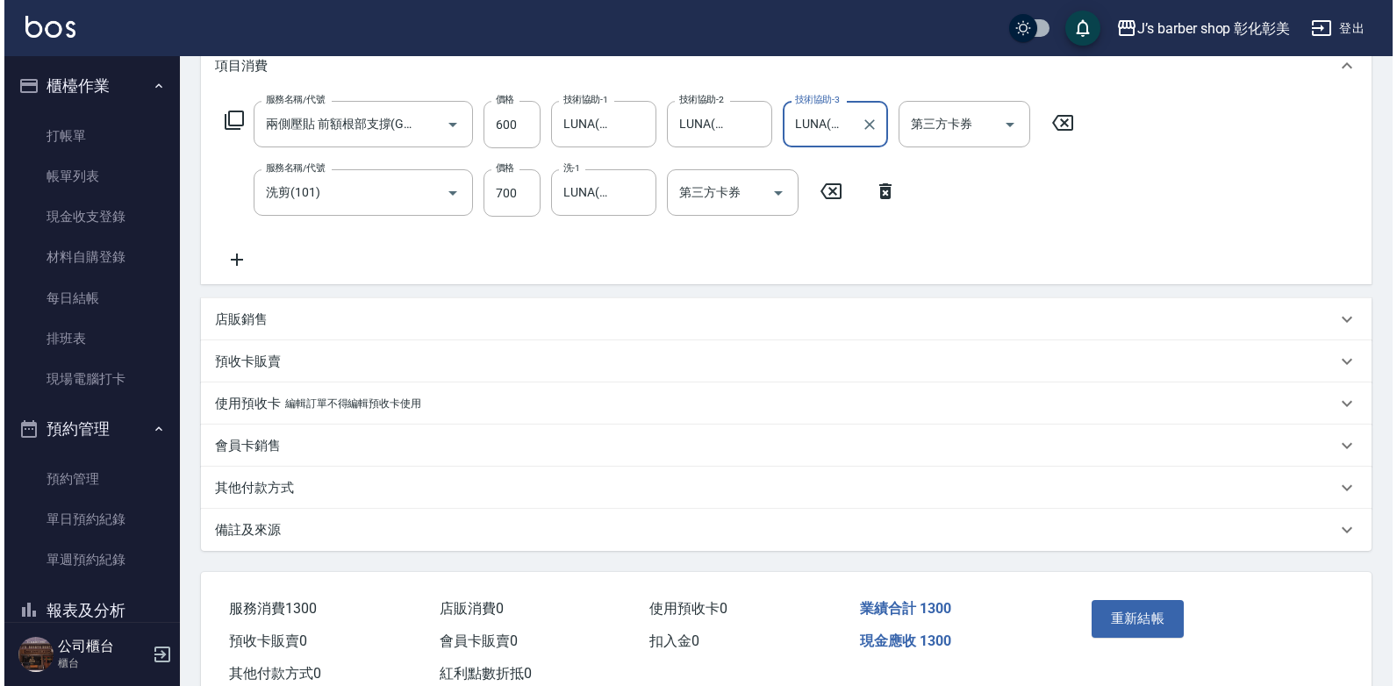
scroll to position [305, 0]
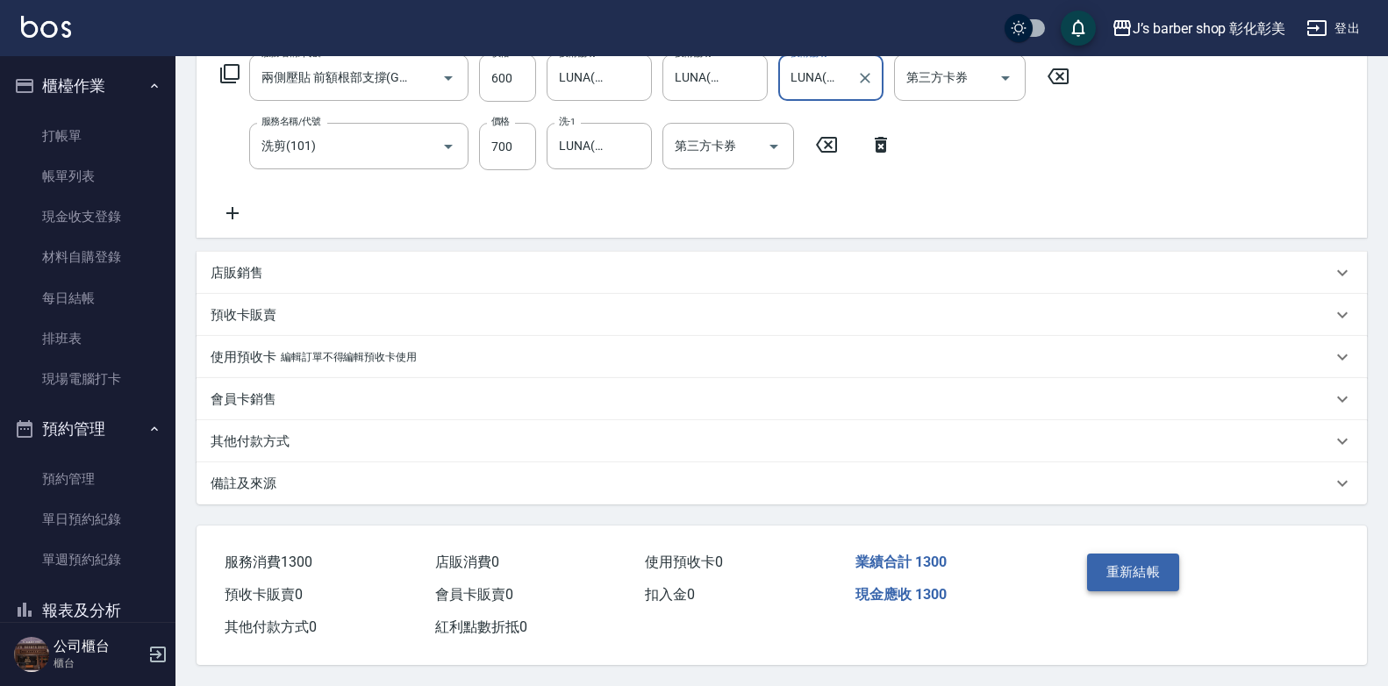
click at [1125, 555] on button "重新結帳" at bounding box center [1133, 572] width 93 height 37
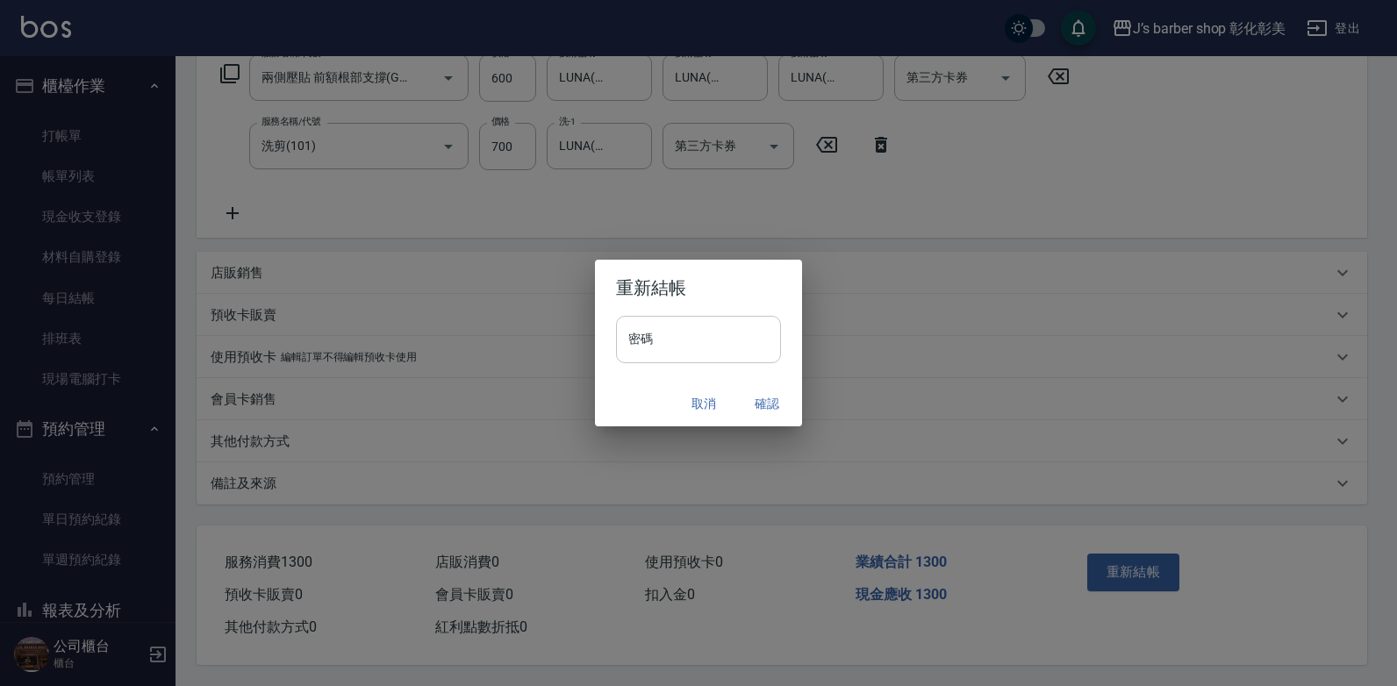
click at [672, 339] on input "密碼" at bounding box center [698, 339] width 165 height 47
type input "****"
click at [751, 400] on button "確認" at bounding box center [767, 404] width 56 height 32
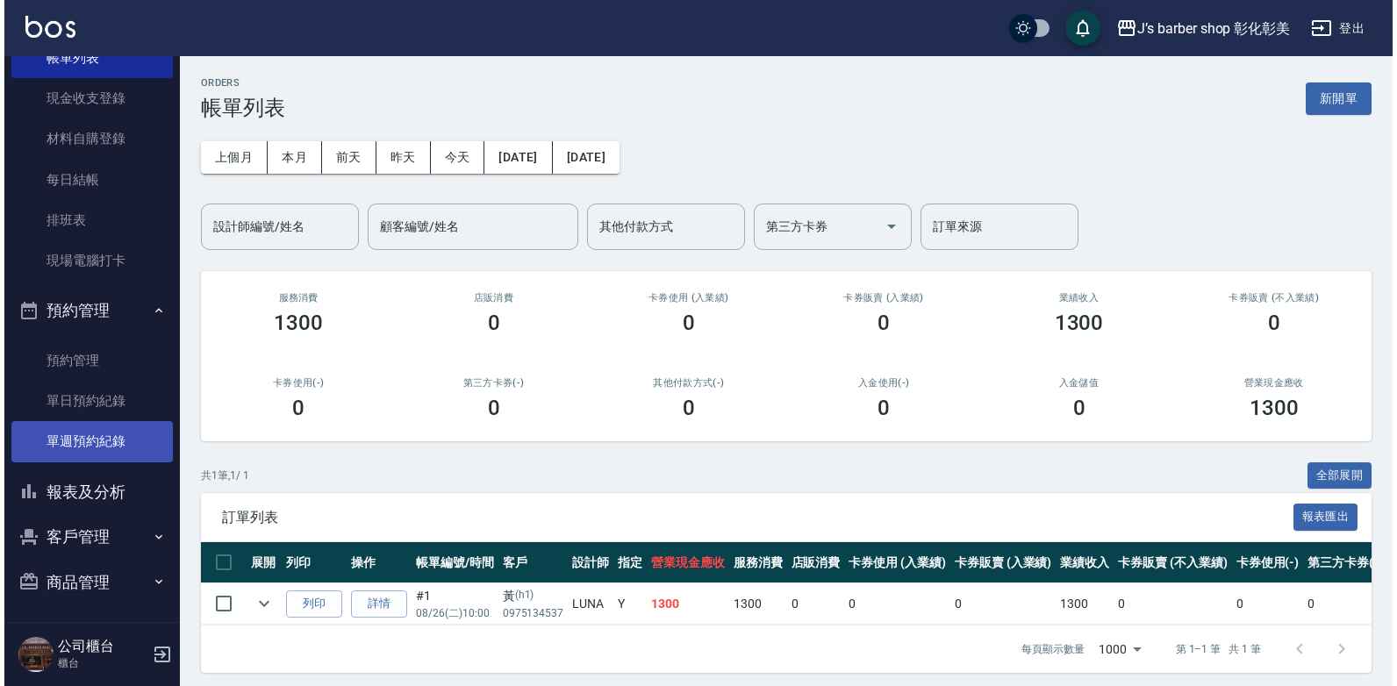
scroll to position [122, 0]
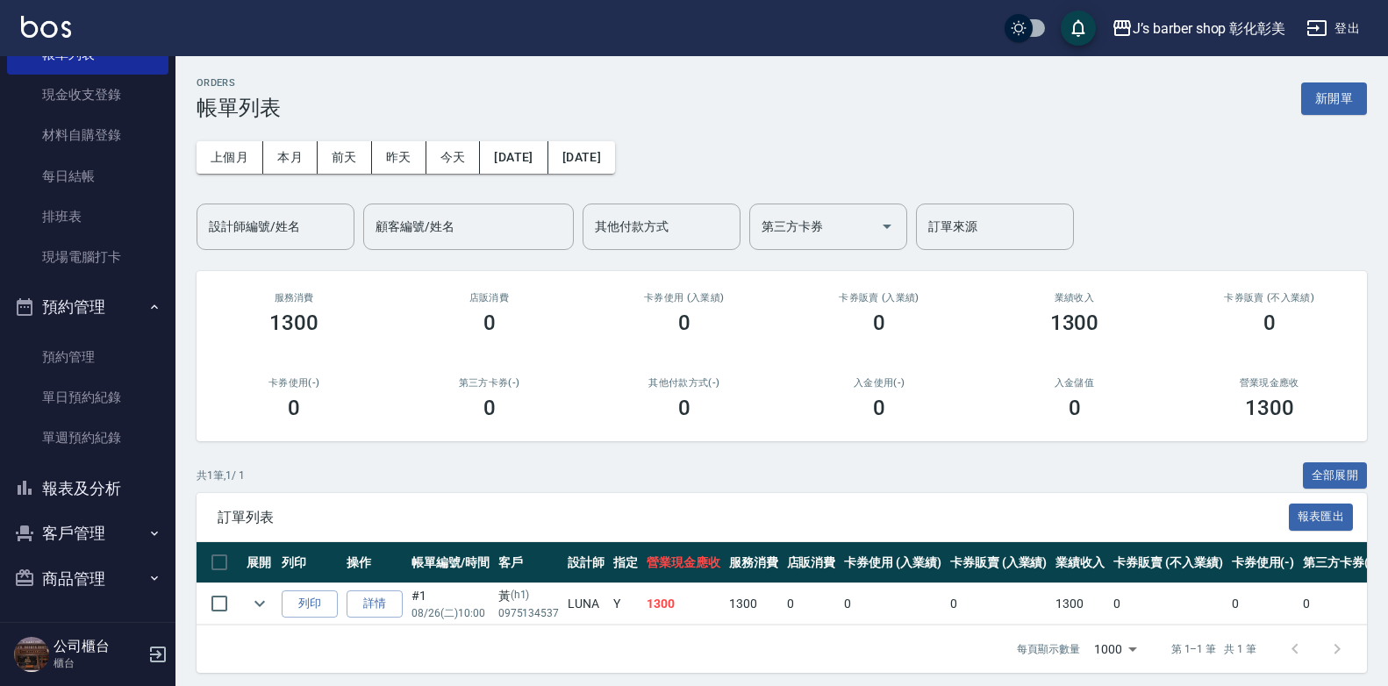
click at [111, 494] on button "報表及分析" at bounding box center [87, 489] width 161 height 46
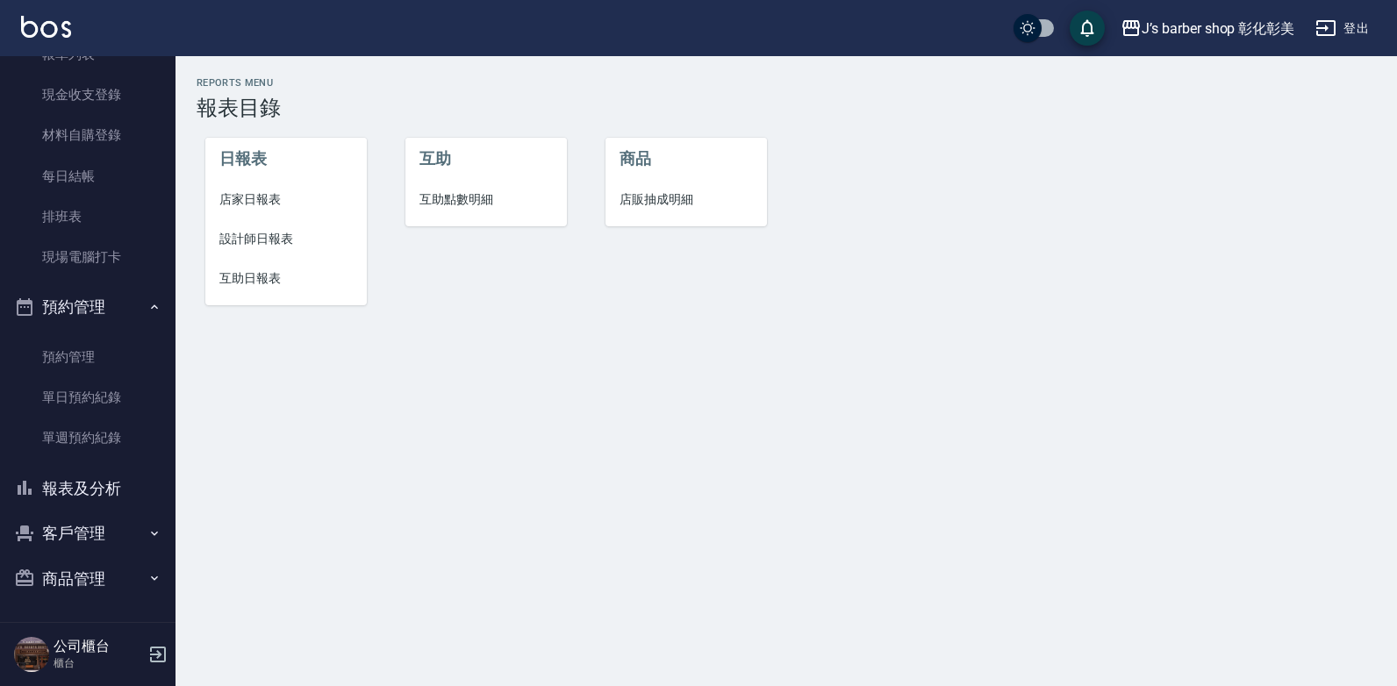
click at [463, 200] on span "互助點數明細" at bounding box center [485, 199] width 133 height 18
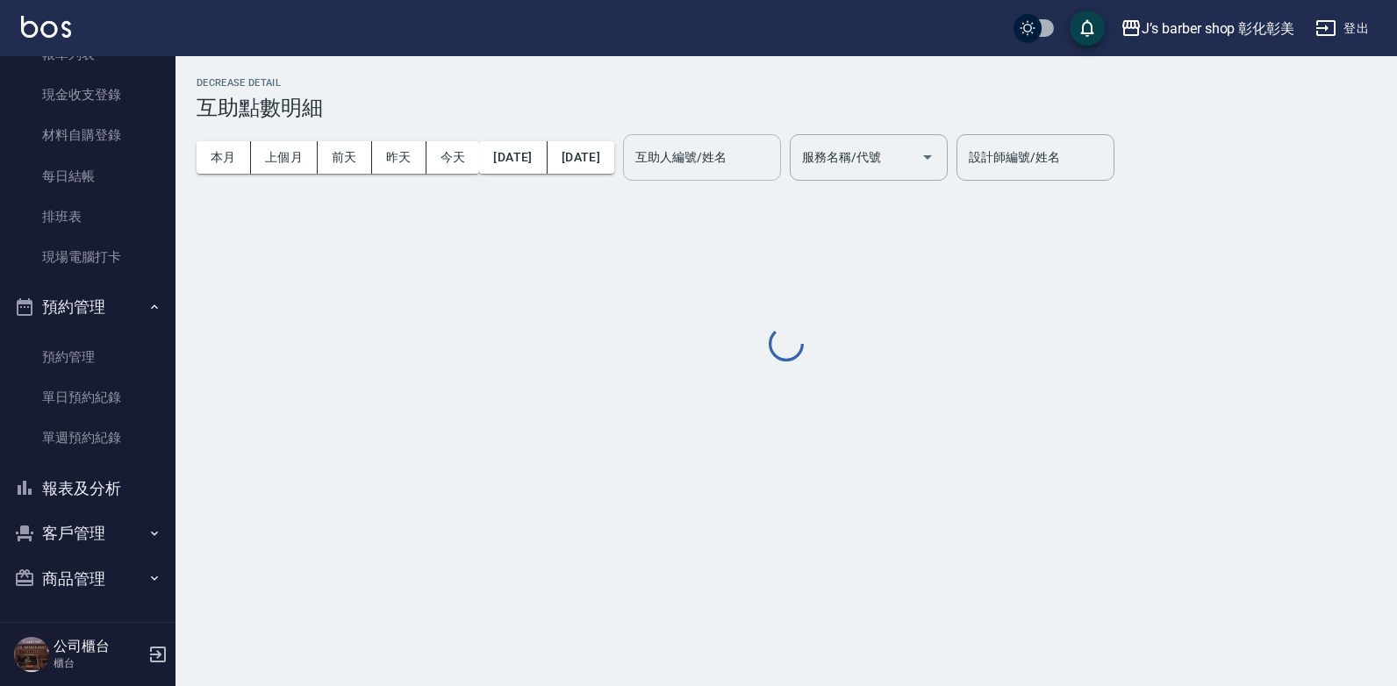
click at [706, 163] on div "互助人編號/姓名 互助人編號/姓名" at bounding box center [702, 157] width 158 height 47
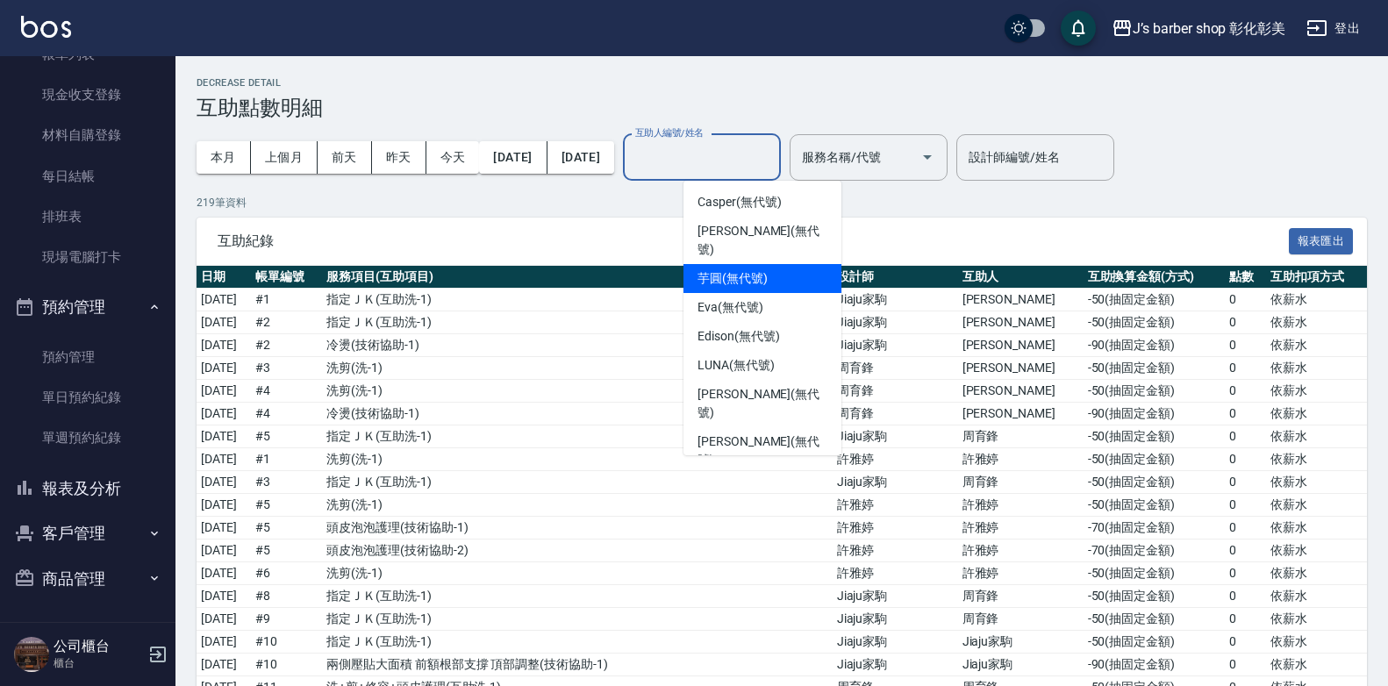
click at [721, 269] on span "芋圓 (無代號)" at bounding box center [733, 278] width 70 height 18
type input "芋圓(無代號)"
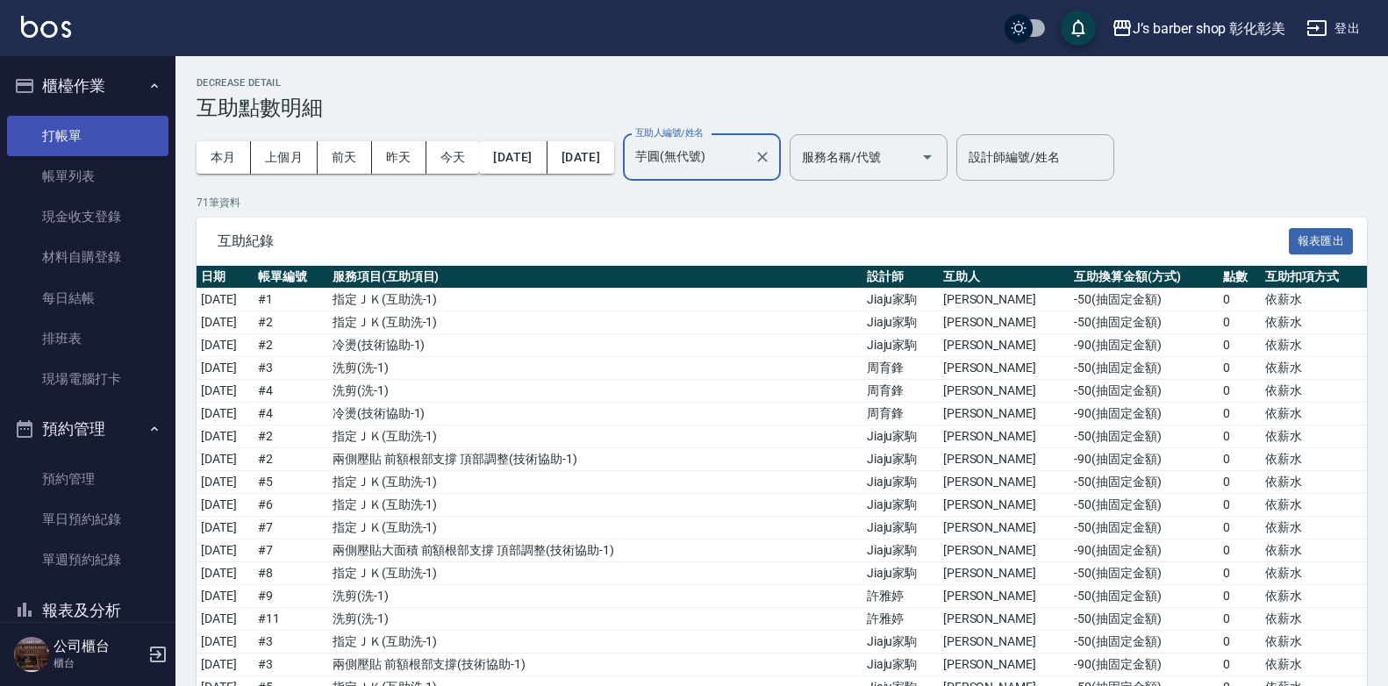
click at [105, 133] on link "打帳單" at bounding box center [87, 136] width 161 height 40
